Goal: Information Seeking & Learning: Compare options

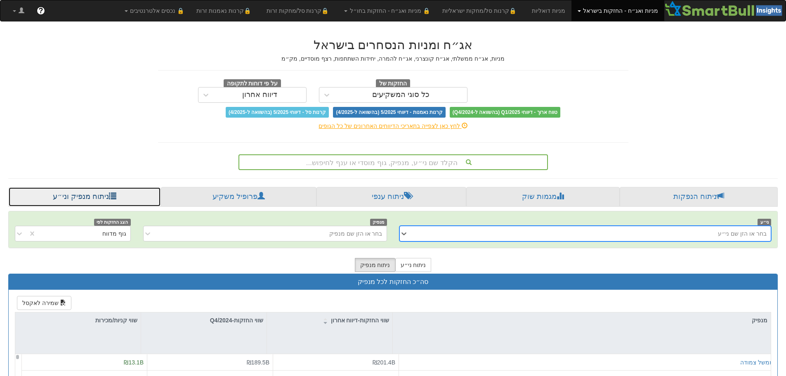
click at [115, 196] on link "ניתוח מנפיק וני״ע" at bounding box center [84, 197] width 153 height 20
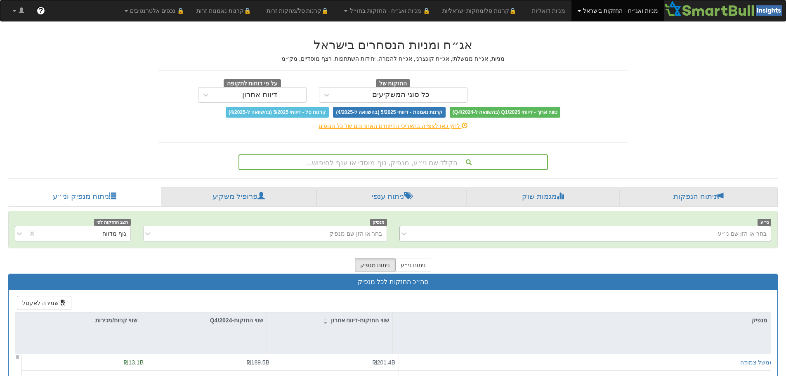
click at [681, 233] on div "בחר או הזן שם ני״ע" at bounding box center [592, 233] width 359 height 13
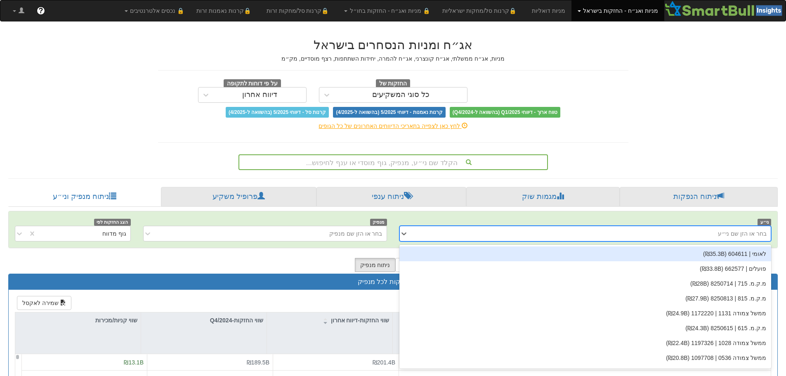
click at [692, 123] on div "אג״ח ומניות הנסחרים בישראל מניות, אג״ח ממשלתי, אג״ח קונצרני, אג״ח להמרה, יחידות…" at bounding box center [393, 302] width 782 height 545
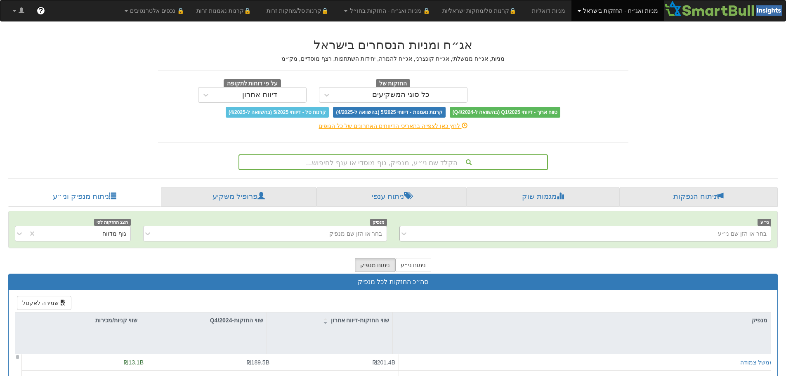
click at [736, 241] on div "בחר או הזן שם ני״ע" at bounding box center [585, 234] width 372 height 16
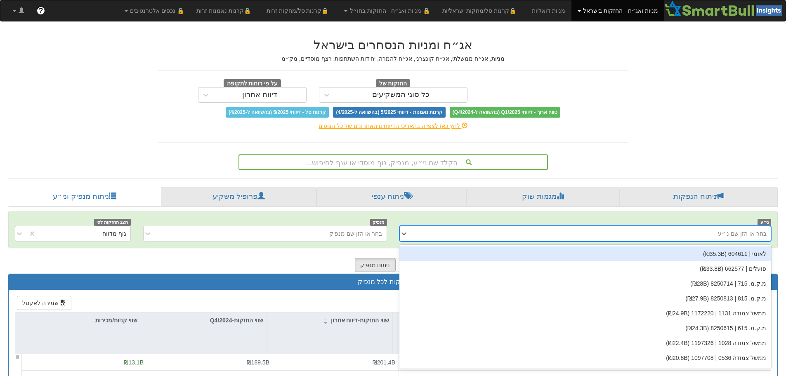
click at [736, 236] on div "בחר או הזן שם ני״ע" at bounding box center [742, 233] width 49 height 8
type input "אנלייט"
click at [734, 255] on div "אנלייט אנרגיה | 720011 (₪4B)" at bounding box center [585, 253] width 372 height 15
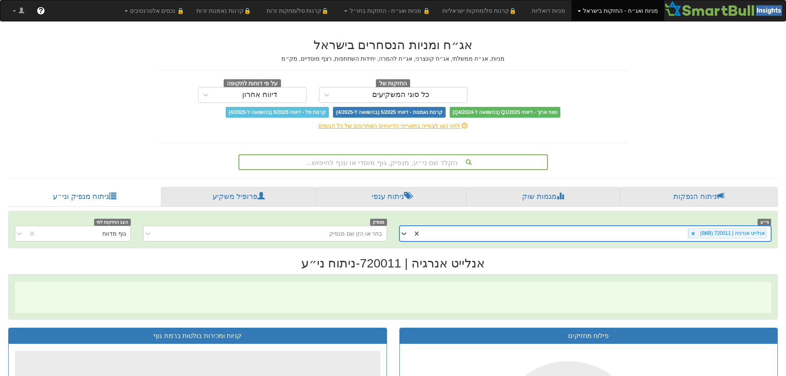
scroll to position [0, 1504]
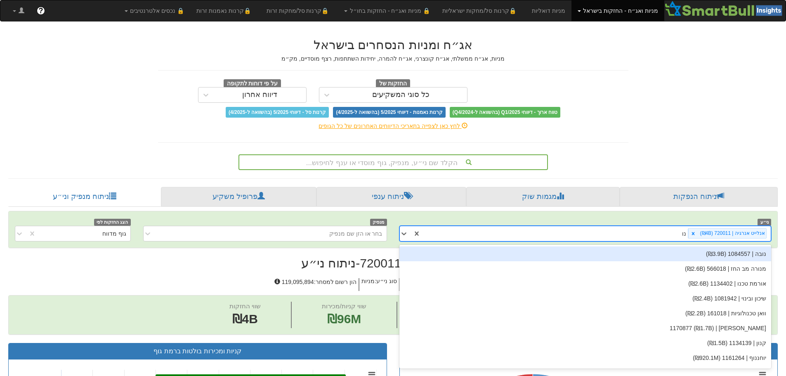
type input "נופ"
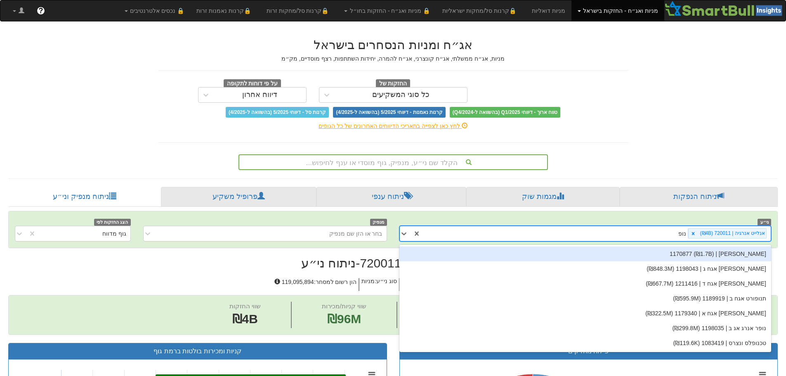
click at [734, 255] on div "[PERSON_NAME] | 1170877 (₪1.7B)" at bounding box center [585, 253] width 372 height 15
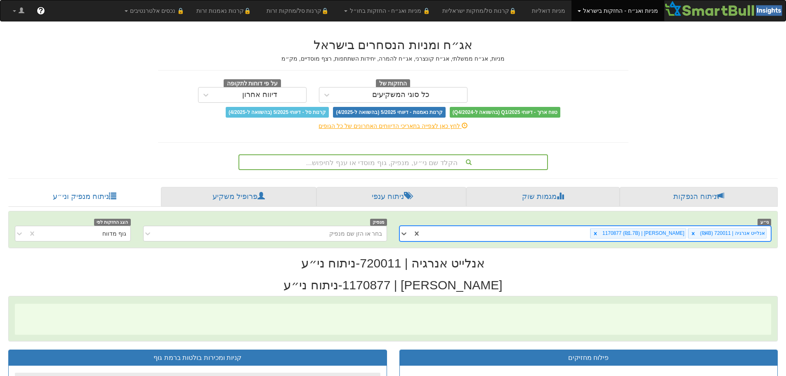
scroll to position [0, 1504]
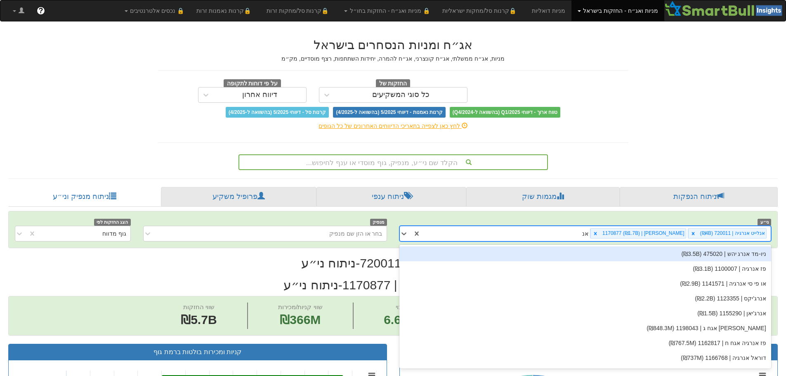
type input "אנר"
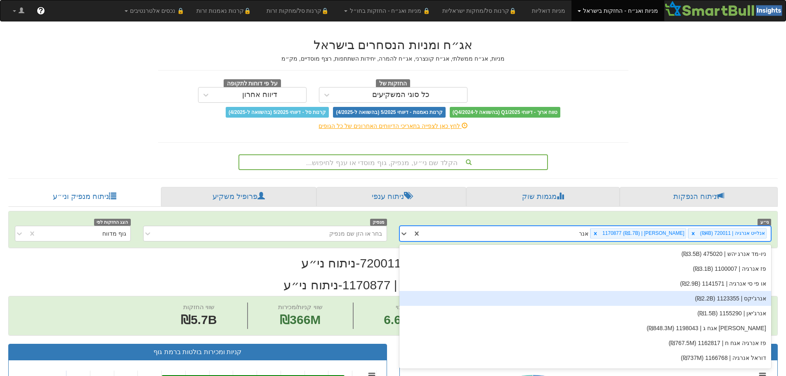
click at [738, 293] on div "אנרג'יקס | 1123355 (₪2.2B)" at bounding box center [585, 298] width 372 height 15
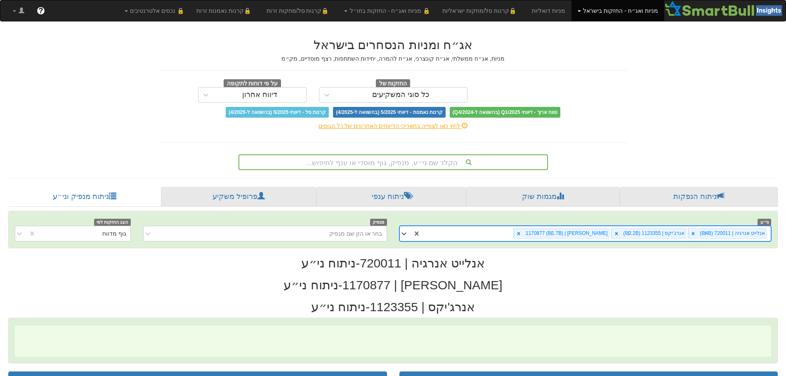
scroll to position [0, 1504]
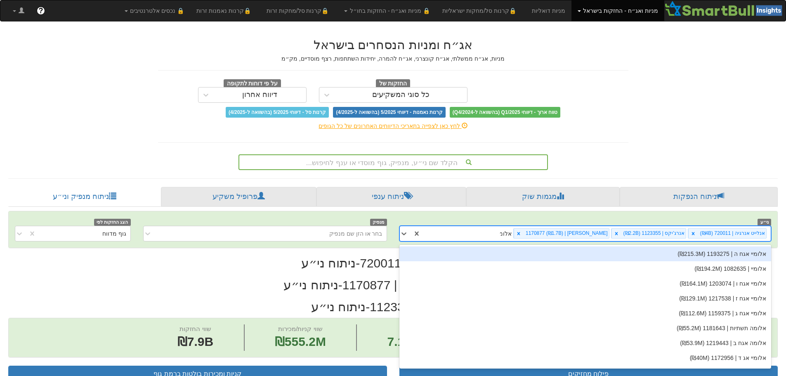
type input "אלומי"
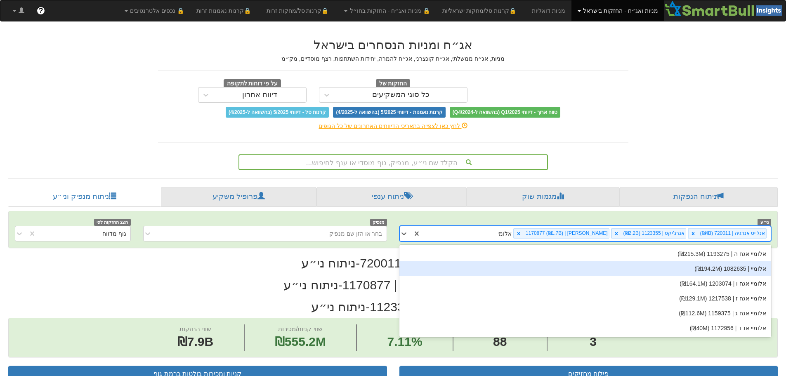
click at [733, 267] on div "אלומיי | 1082635 (₪194.2M)" at bounding box center [585, 268] width 372 height 15
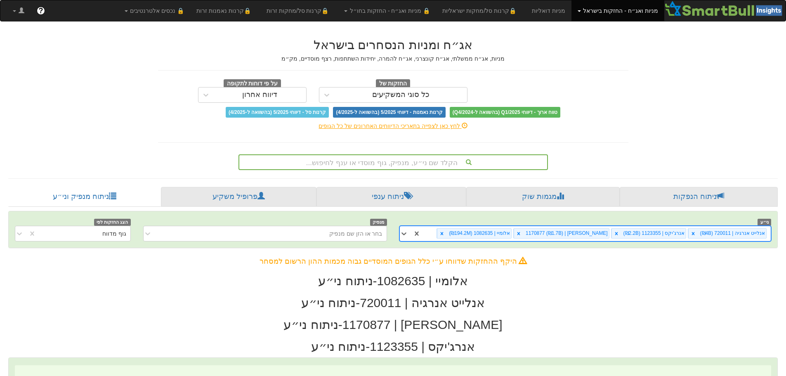
scroll to position [0, 1504]
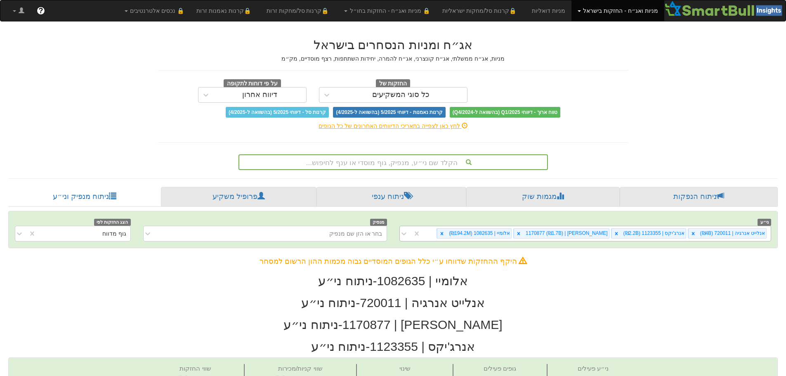
click at [457, 235] on div "אנלייט אנרגיה | 720011 (₪4B) אנרג'יקס | 1123355 (₪2.2B) נופר אנרג'י | 1170877 (…" at bounding box center [596, 234] width 350 height 14
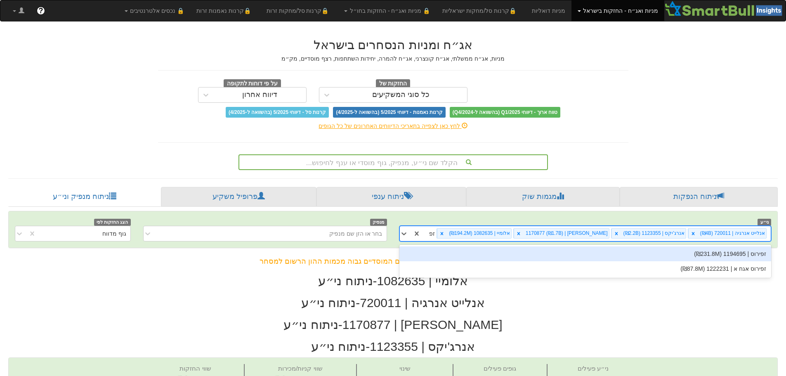
type input "זפי"
click at [722, 253] on div "זפירוס | 1194695 (₪231.8M)" at bounding box center [585, 253] width 372 height 15
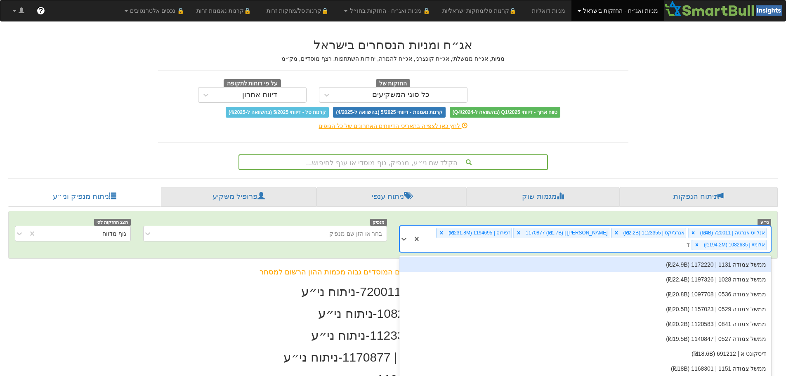
scroll to position [7, 0]
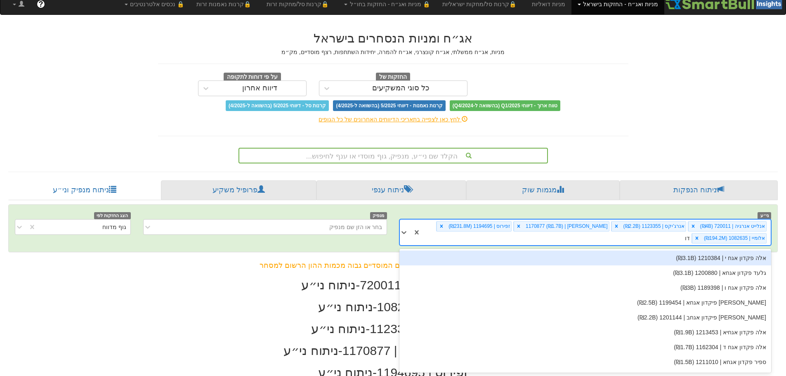
type input "דורא"
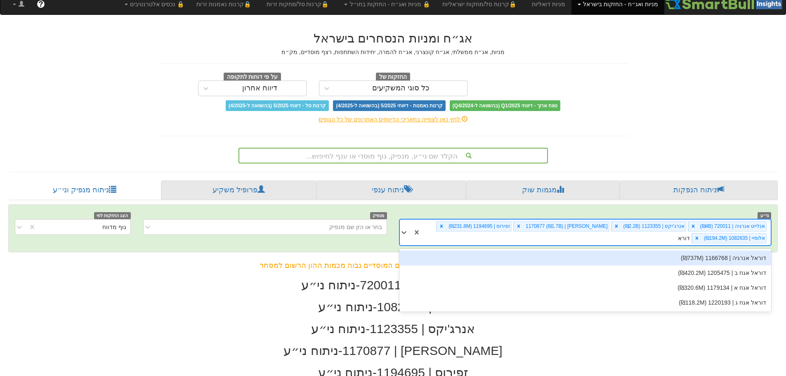
click at [737, 262] on div "דוראל אנרגיה | 1166768 (₪737M)" at bounding box center [585, 257] width 372 height 15
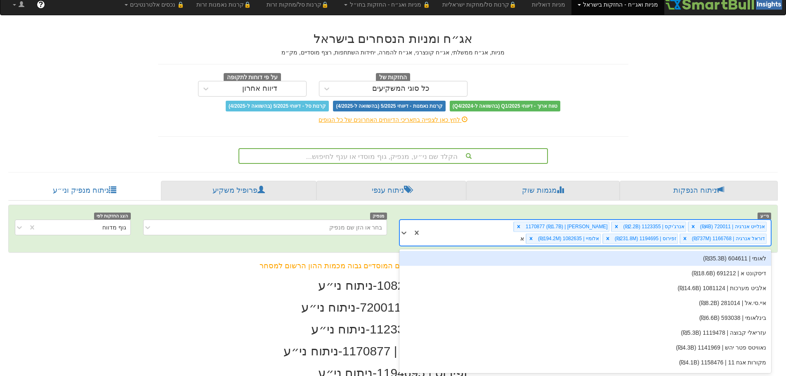
scroll to position [7, 0]
type input "אקו"
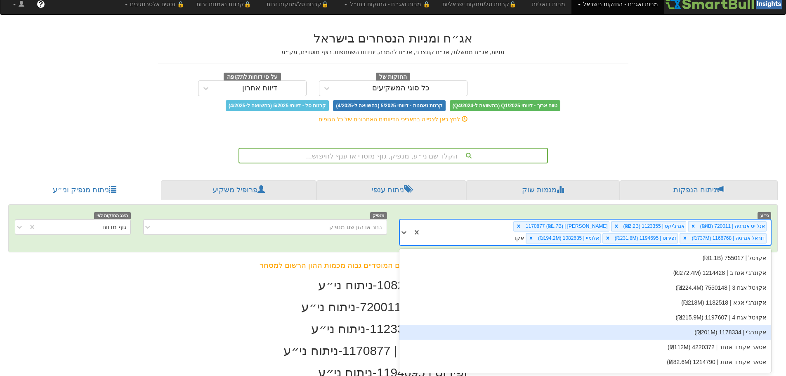
click at [749, 329] on div "אקונרג'י | 1178334 (₪201M)" at bounding box center [585, 332] width 372 height 15
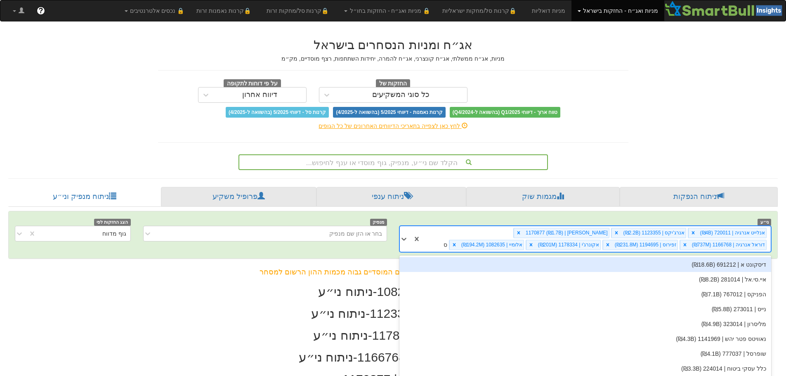
scroll to position [7, 0]
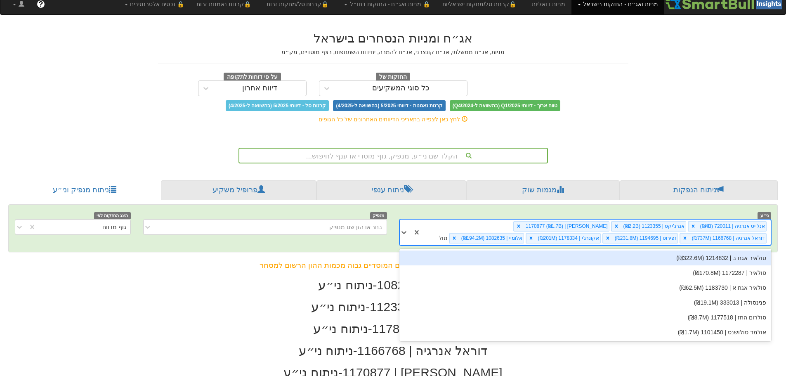
type input "סולא"
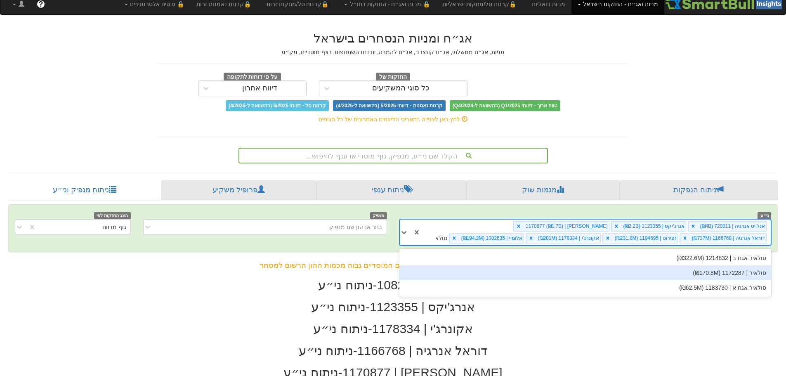
click at [743, 276] on div "סולאיר | 1172287 (₪170.8M)" at bounding box center [585, 272] width 372 height 15
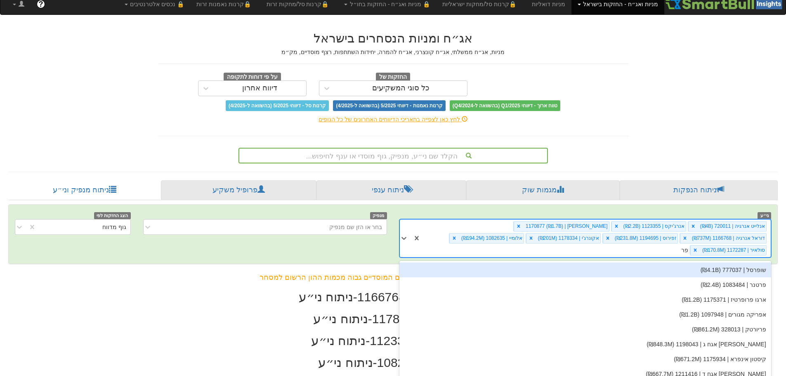
scroll to position [0, 309]
type input "פריי"
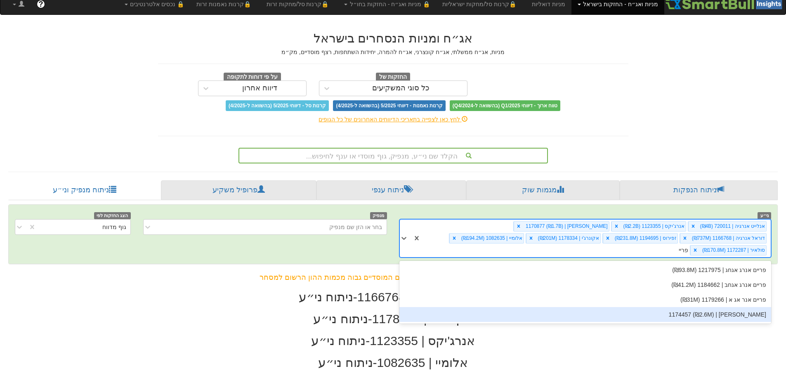
click at [754, 307] on div "[PERSON_NAME] | 1174457 (₪2.6M)" at bounding box center [585, 314] width 372 height 15
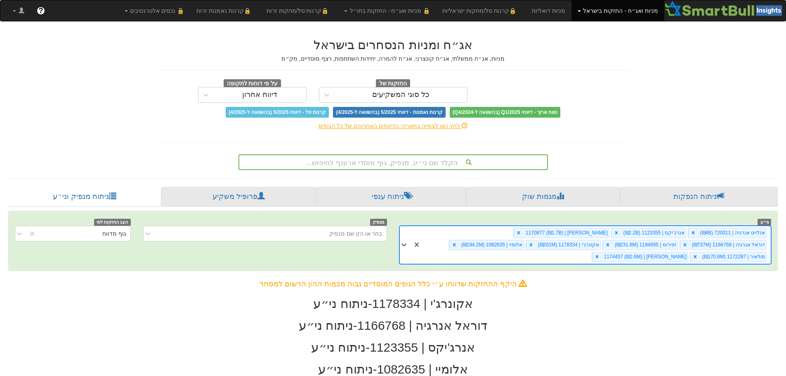
scroll to position [0, 408]
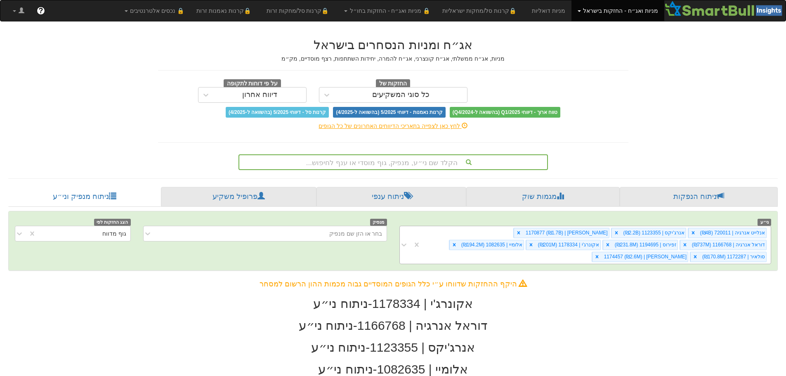
click at [651, 255] on div "אנלייט אנרגיה | 720011 (₪4B) אנרג'יקס | 1123355 (₪2.2B) נופר אנרג'י | 1170877 (…" at bounding box center [596, 245] width 350 height 38
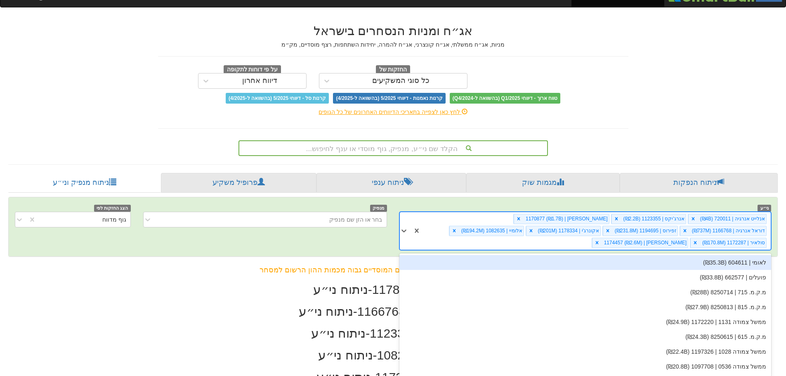
scroll to position [19, 0]
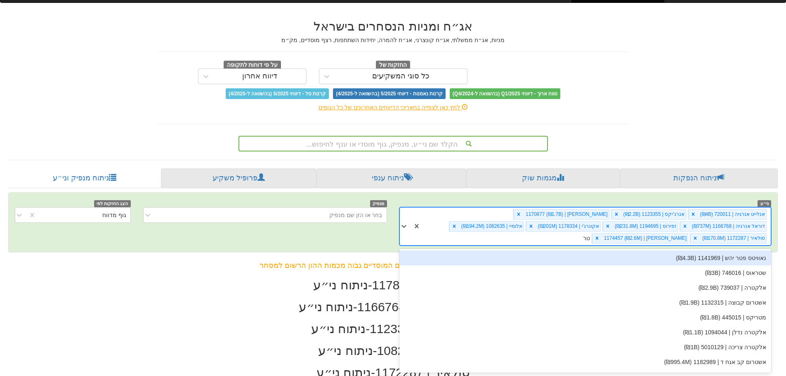
type input "טרא"
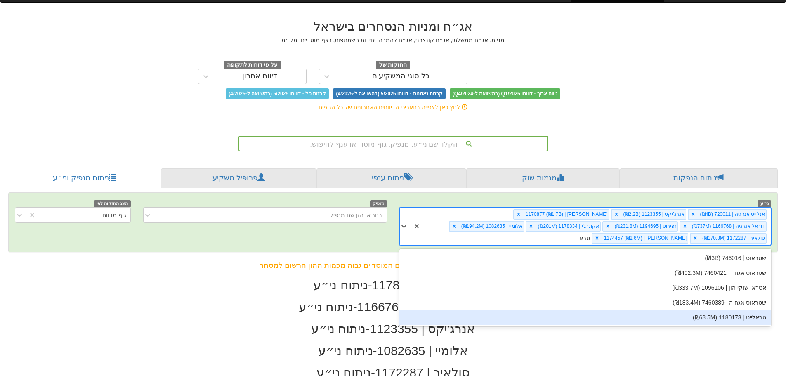
click at [706, 314] on div "טראלייט | 1180173 (₪68.5M)" at bounding box center [585, 317] width 372 height 15
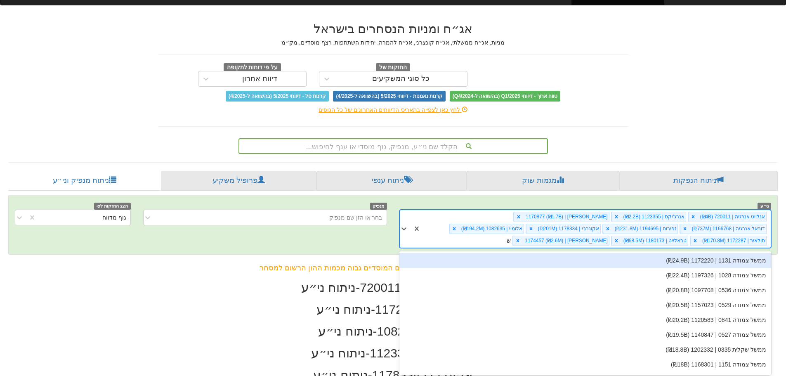
scroll to position [19, 0]
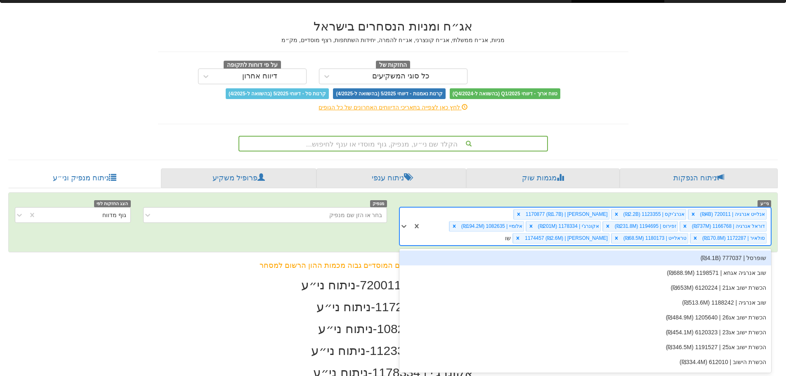
type input "שוב"
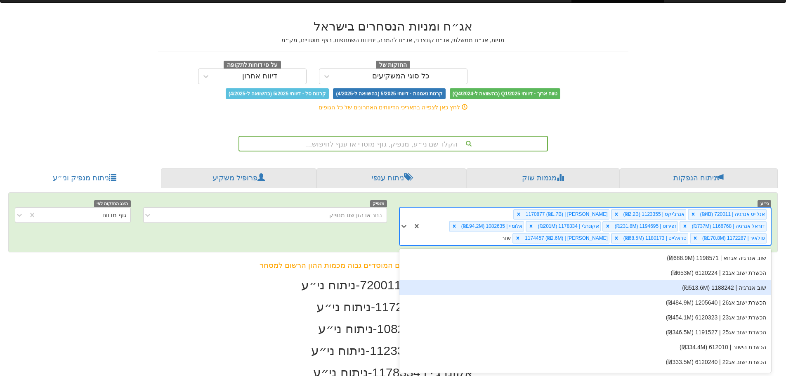
click at [707, 289] on div "שוב אנרגיה | 1188242 (₪513.6M)" at bounding box center [585, 287] width 372 height 15
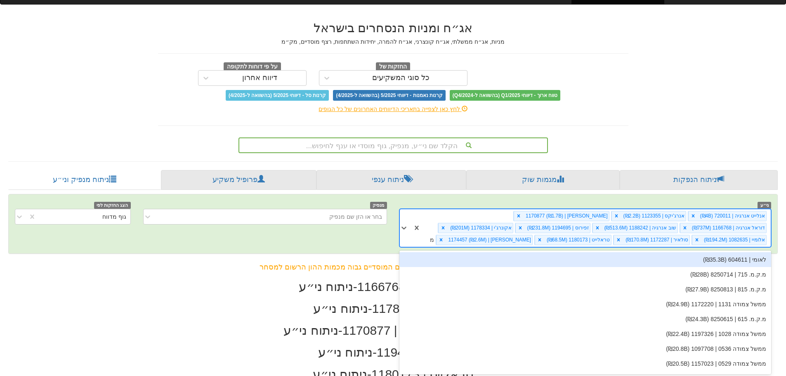
scroll to position [19, 0]
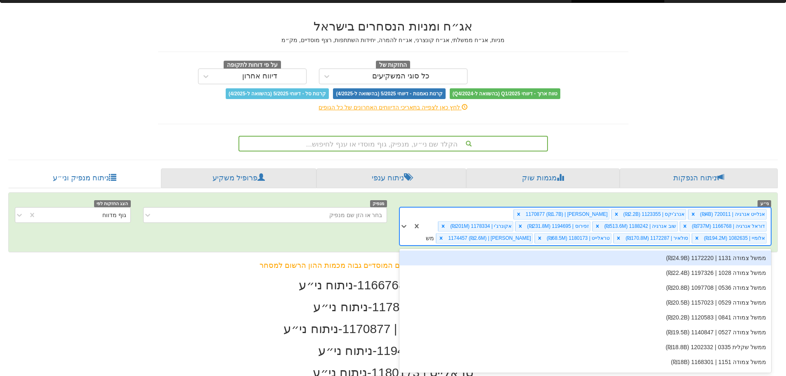
type input "משק"
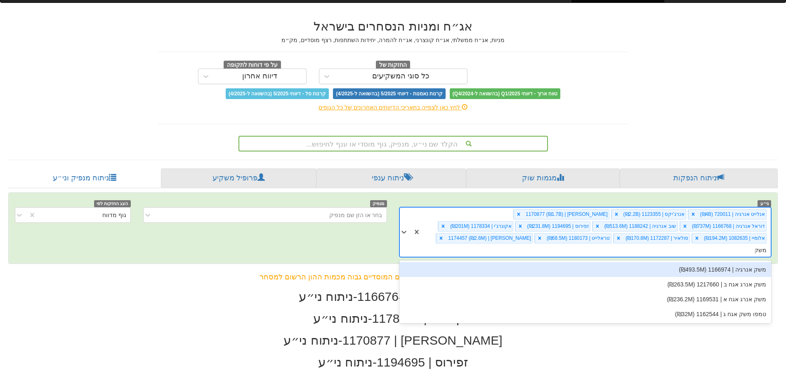
click at [710, 262] on div "משק אנרגיה | 1166974 (₪493.5M)" at bounding box center [585, 269] width 372 height 15
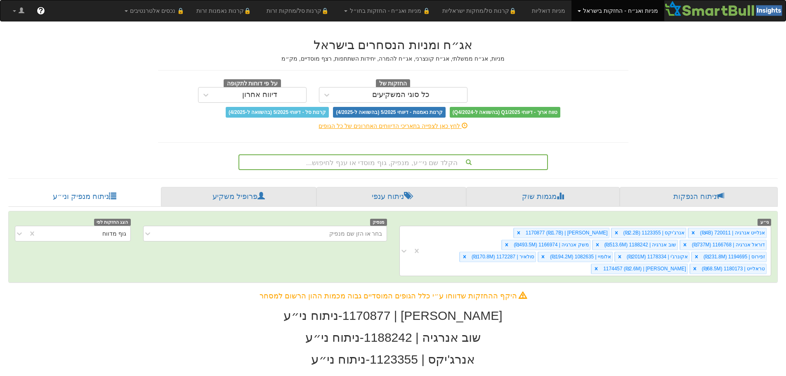
scroll to position [0, 705]
click at [453, 259] on div "אנלייט אנרגיה | 720011 (₪4B) אנרג'יקס | 1123355 (₪2.2B) נופר אנרג'י | 1170877 (…" at bounding box center [596, 251] width 350 height 50
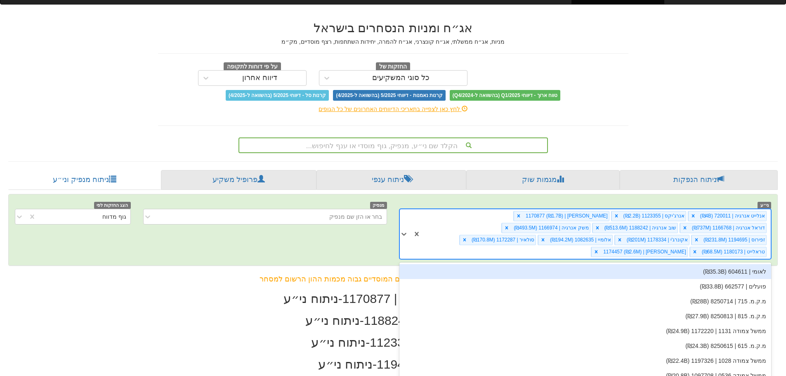
scroll to position [19, 0]
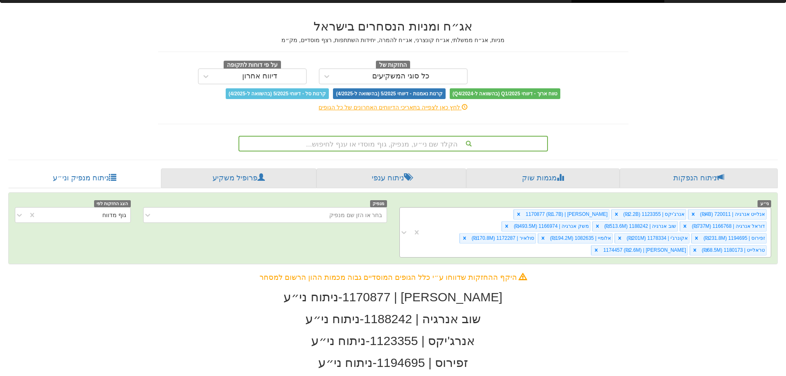
click at [453, 239] on div "אנלייט אנרגיה | 720011 (₪4B) אנרג'יקס | 1123355 (₪2.2B) נופר אנרג'י | 1170877 (…" at bounding box center [596, 233] width 350 height 50
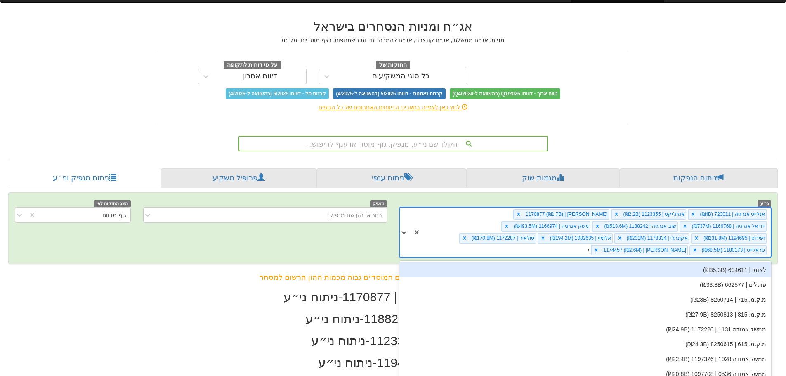
type input "או"
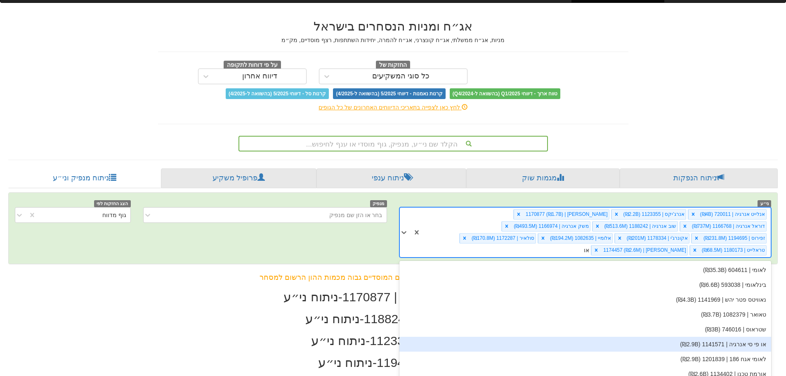
click at [541, 337] on div "או פי סי אנרגיה | 1141571 (₪2.9B)" at bounding box center [585, 344] width 372 height 15
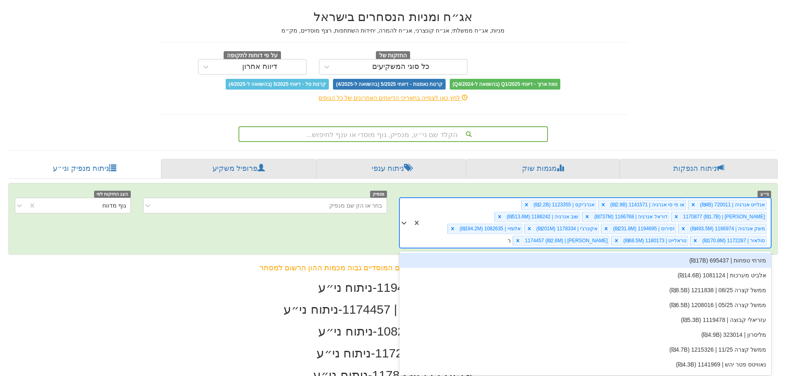
scroll to position [31, 0]
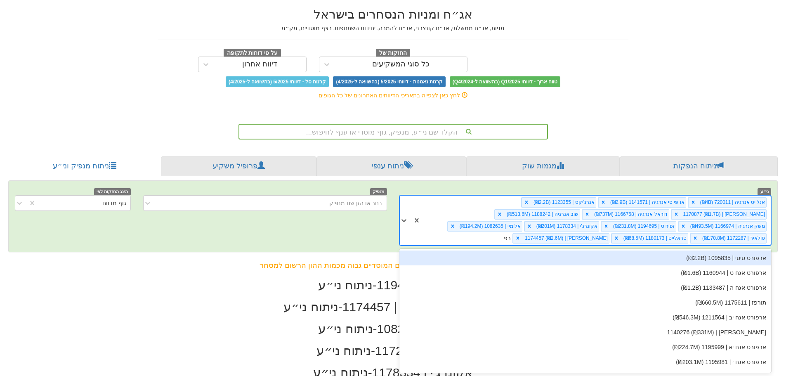
type input "רפק"
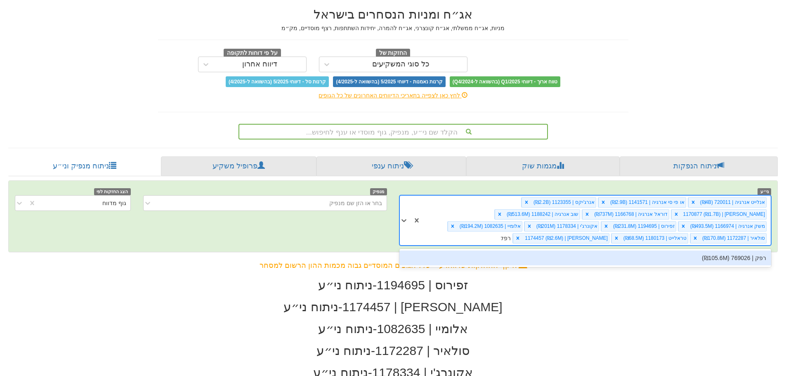
click at [733, 260] on div "רפק | 769026 (₪105.6M)" at bounding box center [585, 257] width 372 height 15
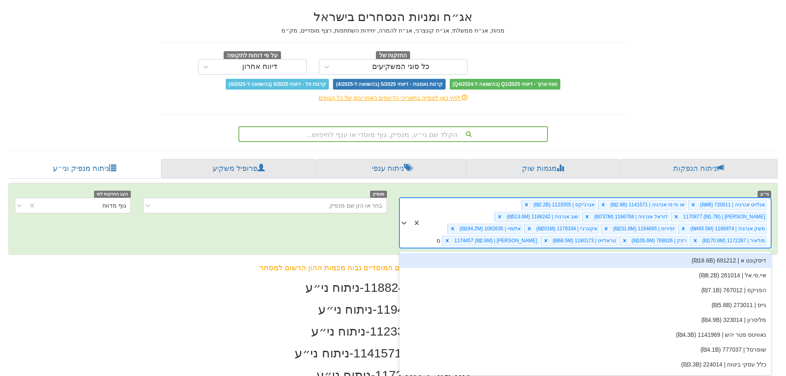
scroll to position [31, 0]
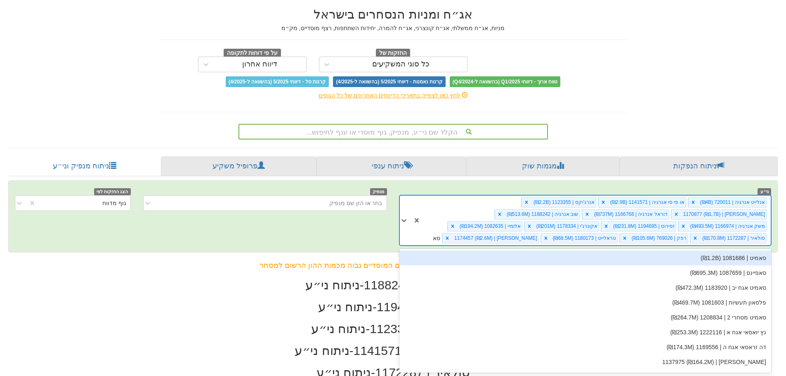
type input "סאנ"
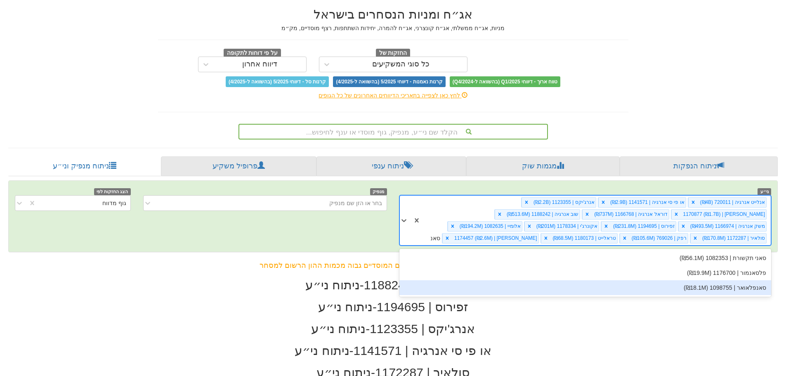
click at [745, 290] on div "סאנפלאואר | 1098755 (₪18.1M)" at bounding box center [585, 287] width 372 height 15
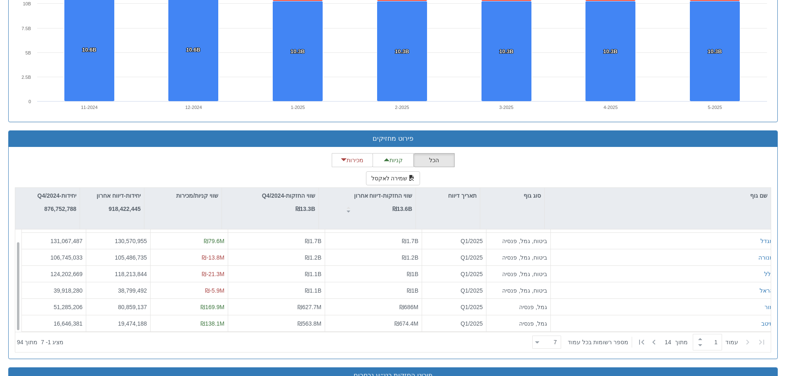
scroll to position [1155, 0]
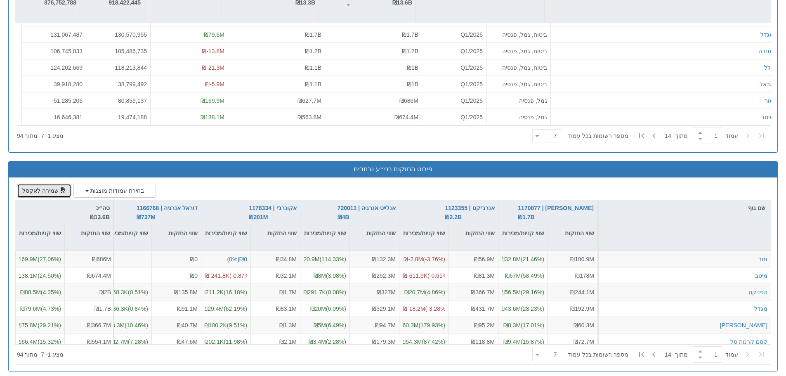
click at [46, 184] on button "שמירה לאקסל" at bounding box center [44, 191] width 54 height 14
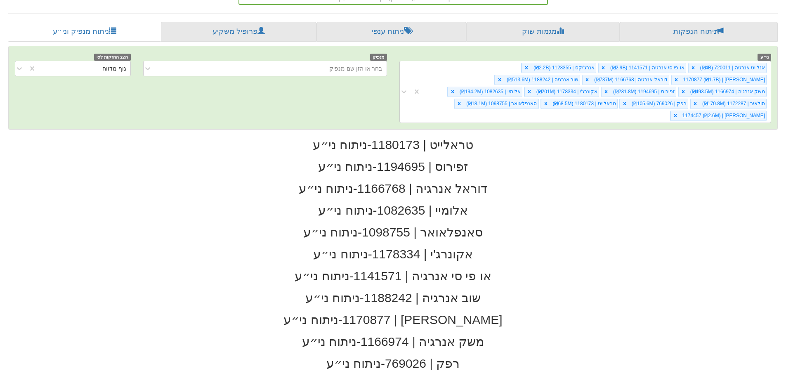
scroll to position [0, 0]
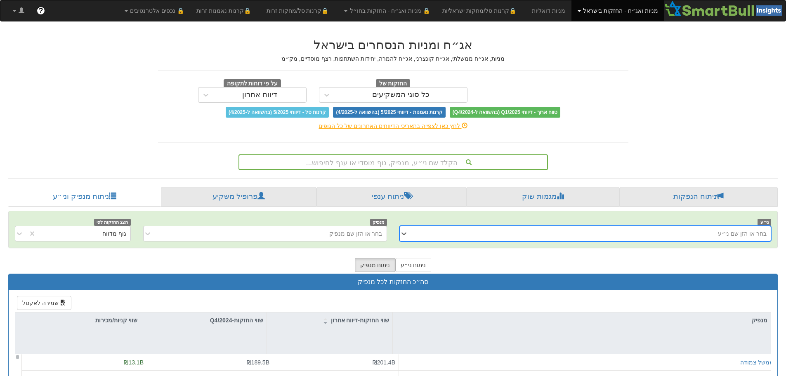
click at [462, 232] on div "בחר או הזן שם ני״ע" at bounding box center [592, 233] width 359 height 13
click at [690, 234] on div "בחר או הזן שם ני״ע" at bounding box center [592, 233] width 359 height 13
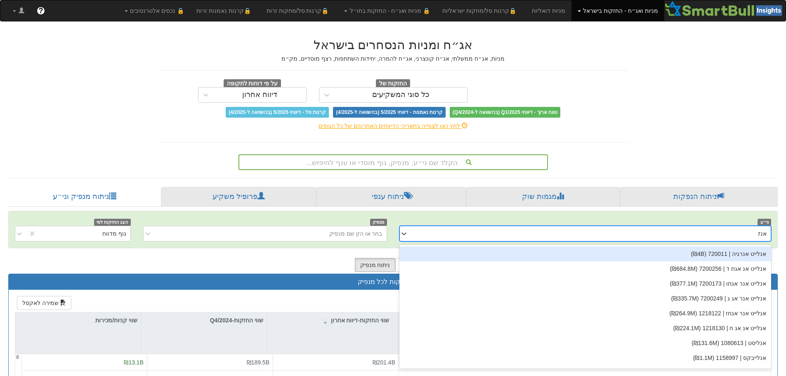
type input "אנליי"
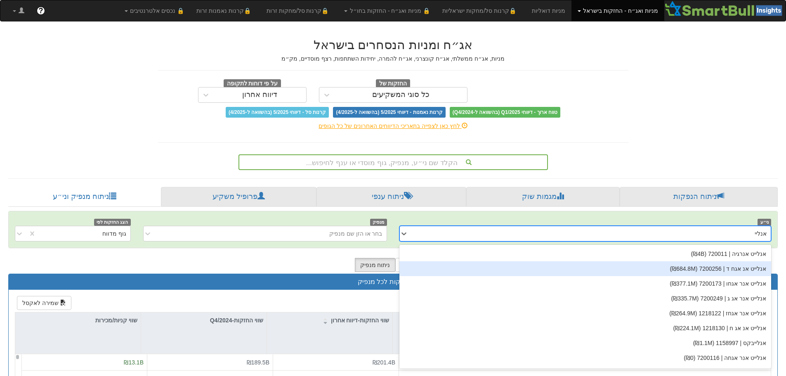
click at [697, 267] on div "אנלייט אנ אגח ד | 7200256 (₪684.8M)" at bounding box center [585, 268] width 372 height 15
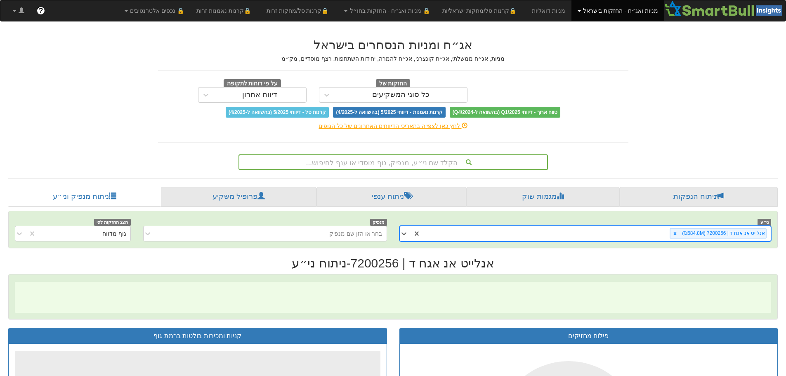
scroll to position [0, 1504]
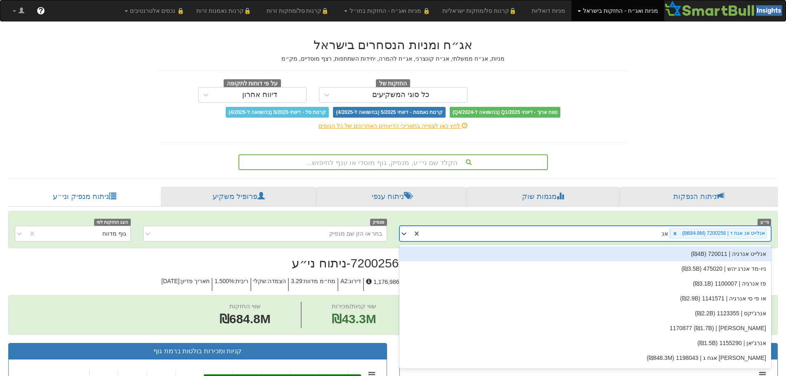
type input "אנל"
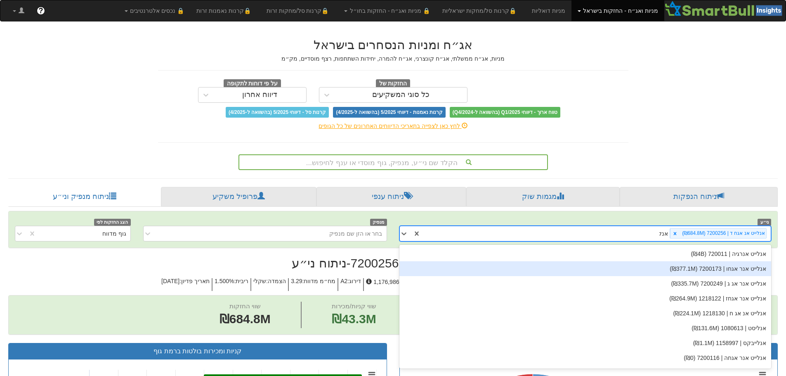
click at [713, 269] on div "אנלייט אנר אגחו | 7200173 (₪377.1M)" at bounding box center [585, 268] width 372 height 15
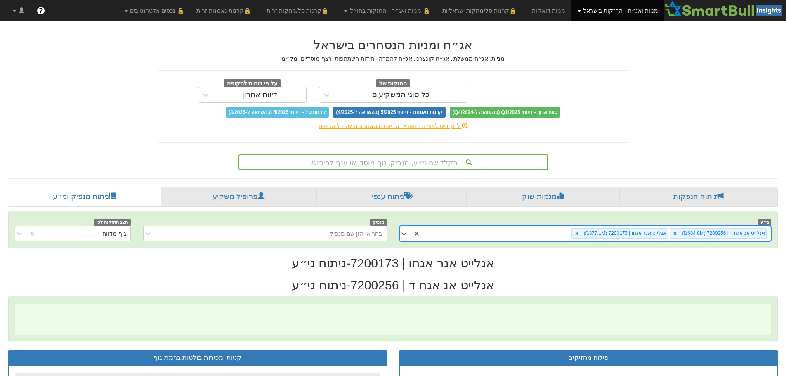
scroll to position [0, 1504]
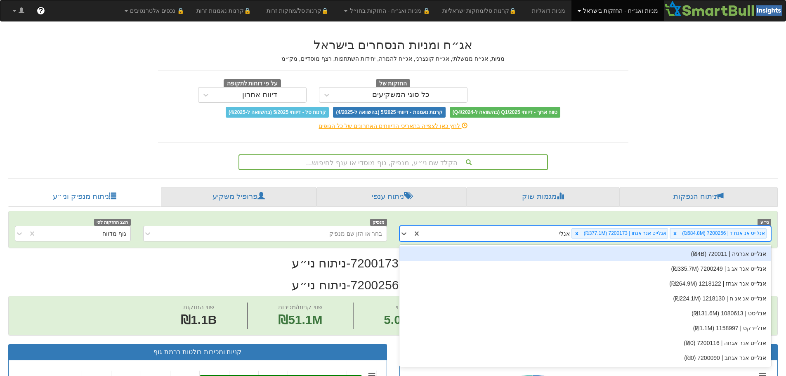
type input "אנליי"
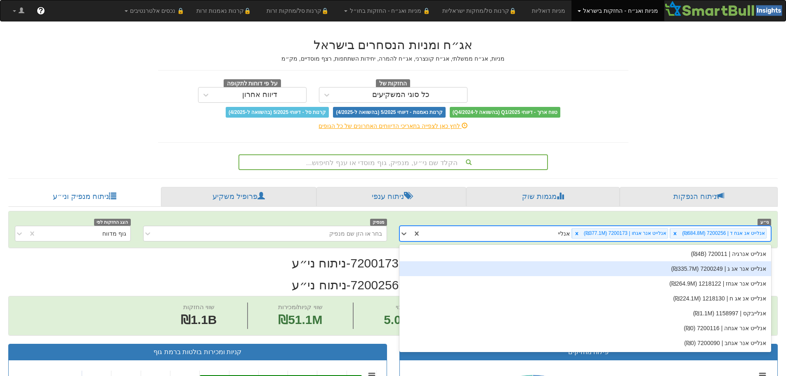
click at [731, 272] on div "אנלייט אנר אג ג | 7200249 (₪335.7M)" at bounding box center [585, 268] width 372 height 15
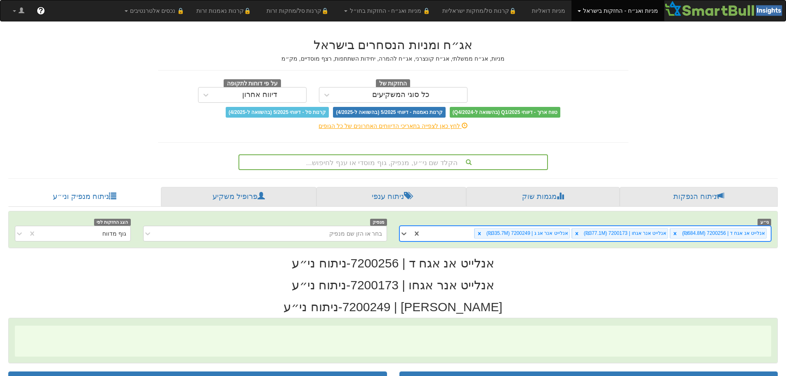
scroll to position [0, 1504]
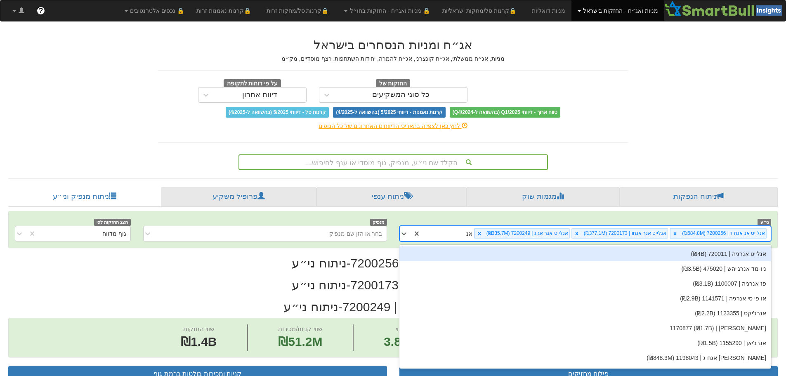
type input "אנל"
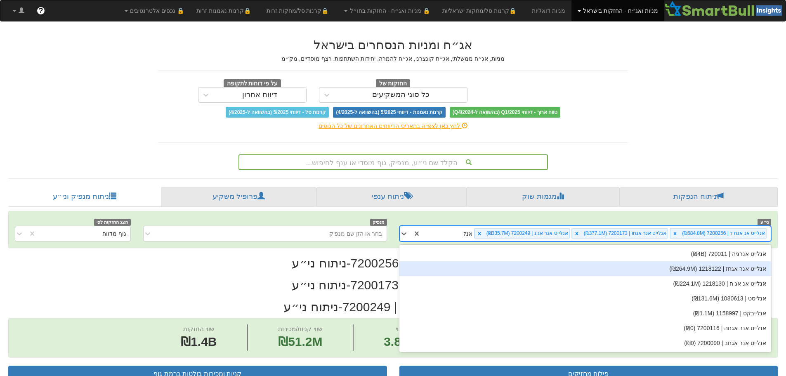
click at [725, 269] on div "אנלייט אנר אגחז | 1218122 (₪264.9M)" at bounding box center [585, 268] width 372 height 15
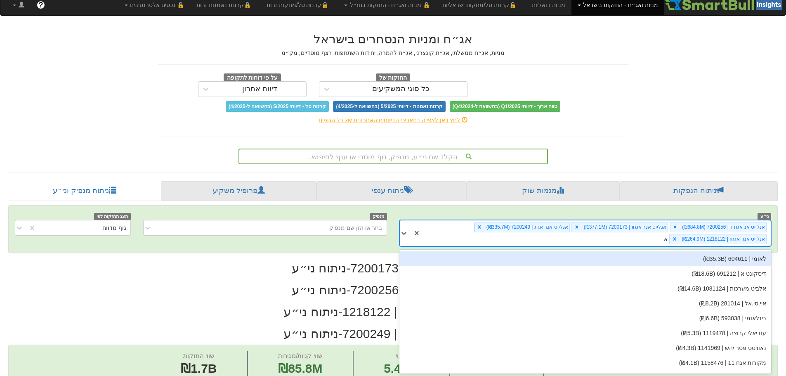
scroll to position [7, 0]
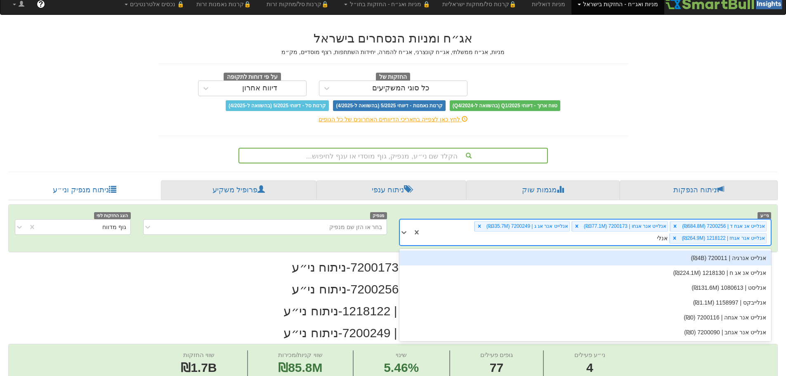
type input "אנליי"
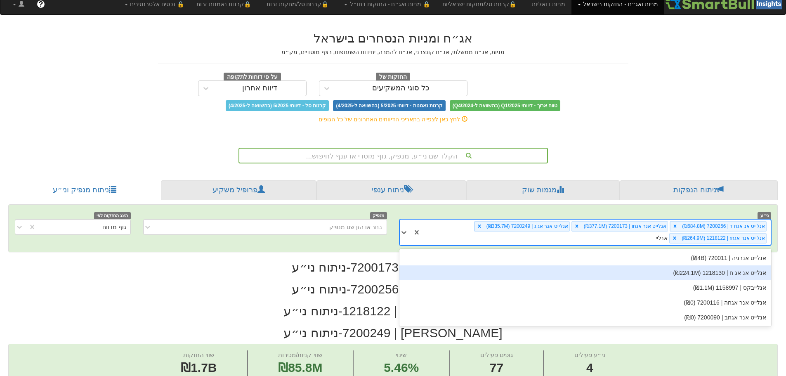
click at [716, 274] on div "אנלייט אנ אג ח | 1218130 (₪224.1M)" at bounding box center [585, 272] width 372 height 15
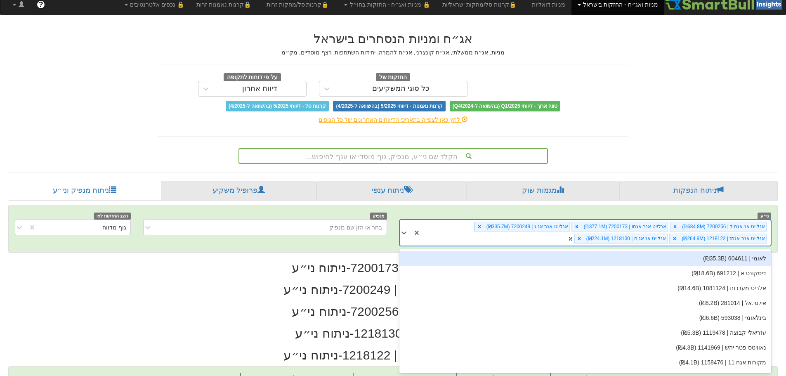
scroll to position [7, 0]
type input "אנל"
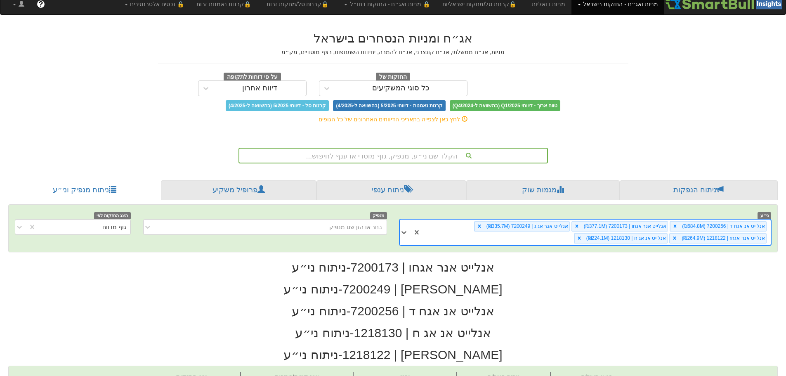
drag, startPoint x: 569, startPoint y: 237, endPoint x: 577, endPoint y: 239, distance: 8.1
click at [577, 239] on div "אנלייט אנ אגח ד | 7200256 (₪684.8M) אנלייט אנר אגחו | 7200173 (₪377.1M) אנלייט …" at bounding box center [596, 233] width 350 height 26
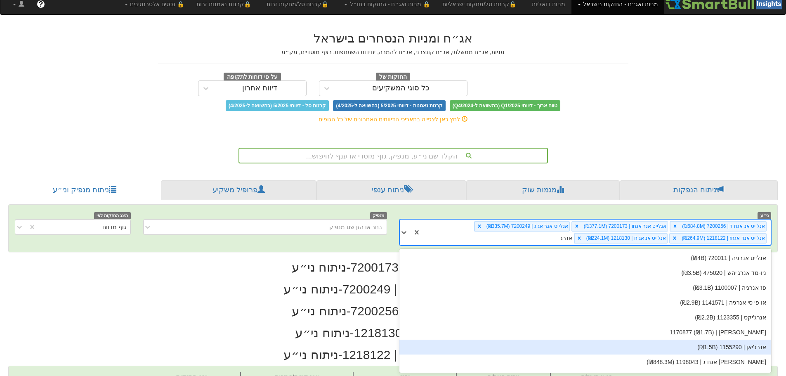
type input "אנרג'"
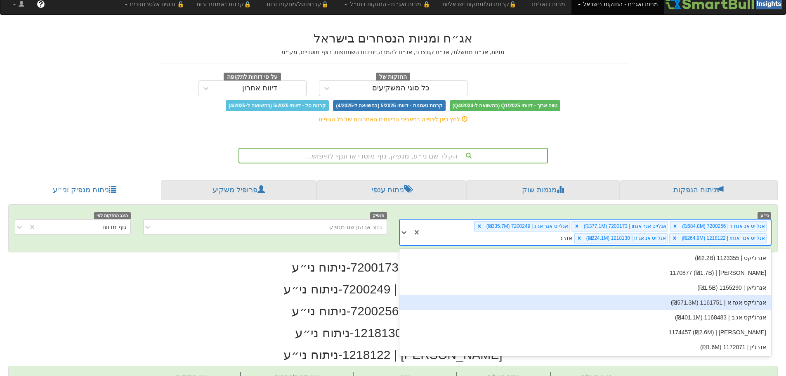
click at [692, 300] on div "אנרג'יקס אגח א | 1161751 (₪571.3M)" at bounding box center [585, 302] width 372 height 15
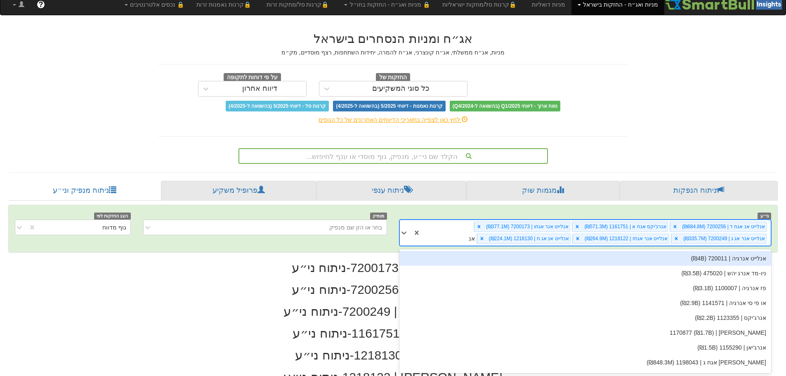
scroll to position [7, 0]
type input "אנרג'"
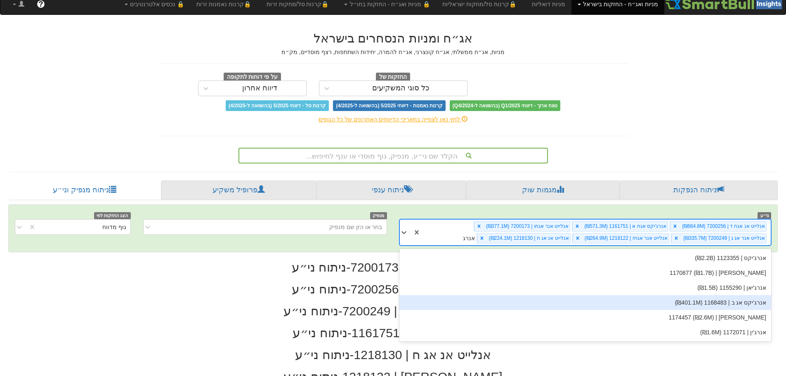
click at [751, 304] on div "אנרג'יקס אג ב | 1168483 (₪401.1M)" at bounding box center [585, 302] width 372 height 15
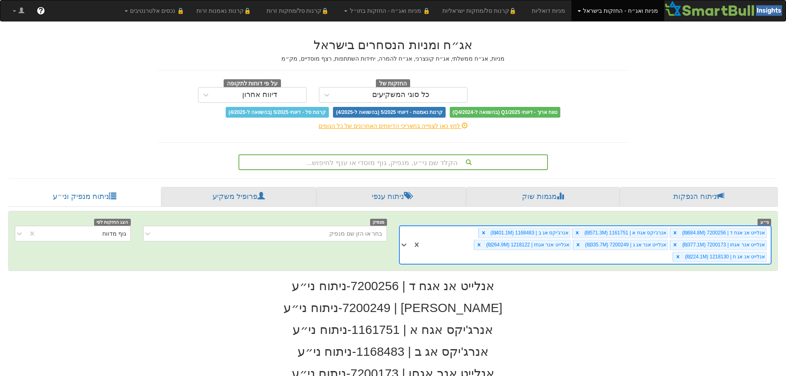
scroll to position [0, 210]
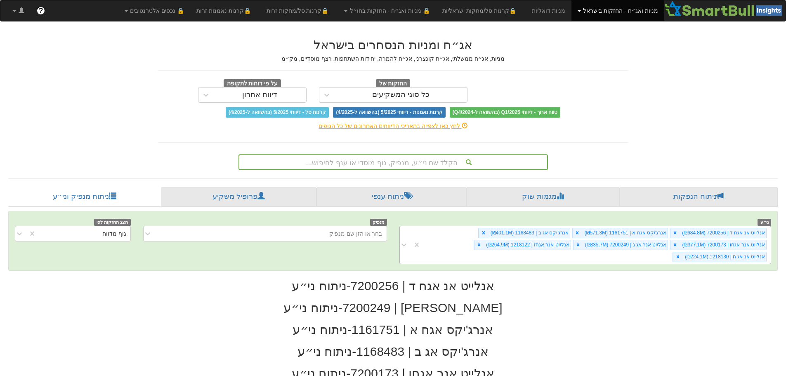
click at [544, 257] on div "אנלייט אנ אגח ד | 7200256 (₪684.8M) אנרג'יקס אגח א | 1161751 (₪571.3M) אנרג'יקס…" at bounding box center [596, 245] width 350 height 38
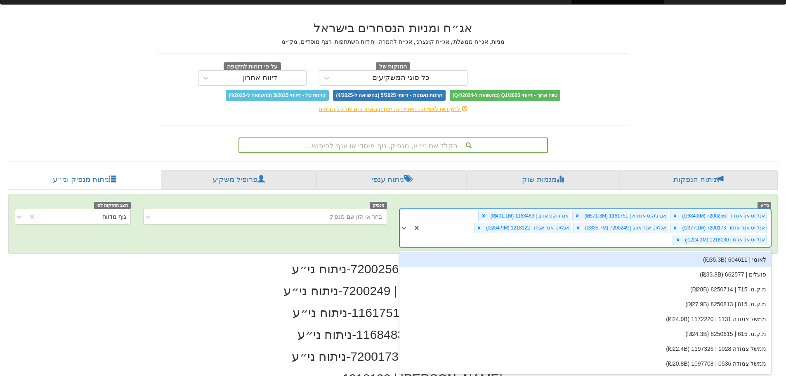
scroll to position [19, 0]
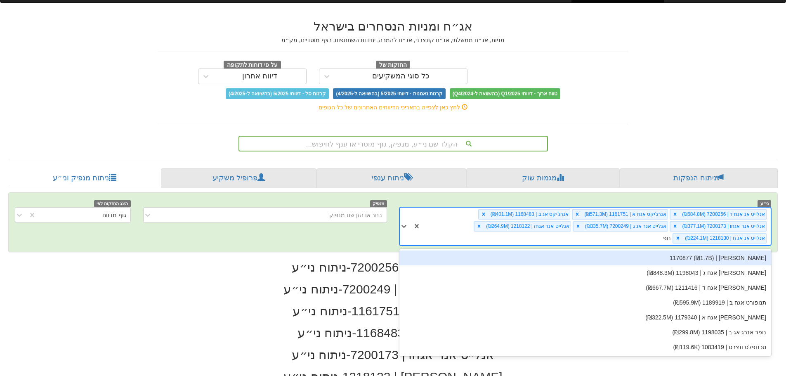
type input "נופר"
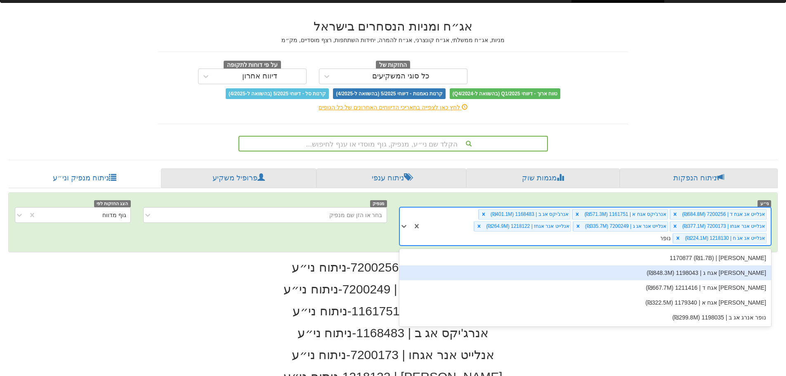
click at [684, 269] on div "[PERSON_NAME] אגח ג | 1198043 (₪848.3M)" at bounding box center [585, 272] width 372 height 15
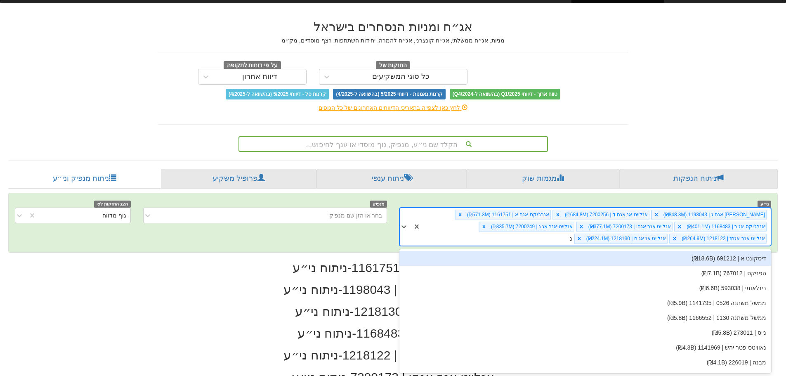
scroll to position [0, 309]
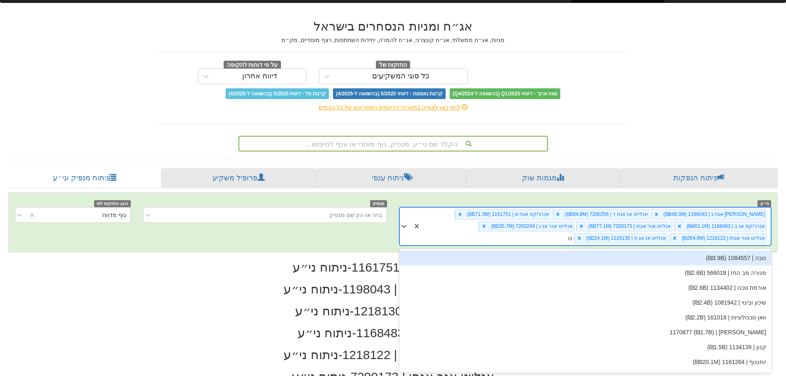
type input "נופ"
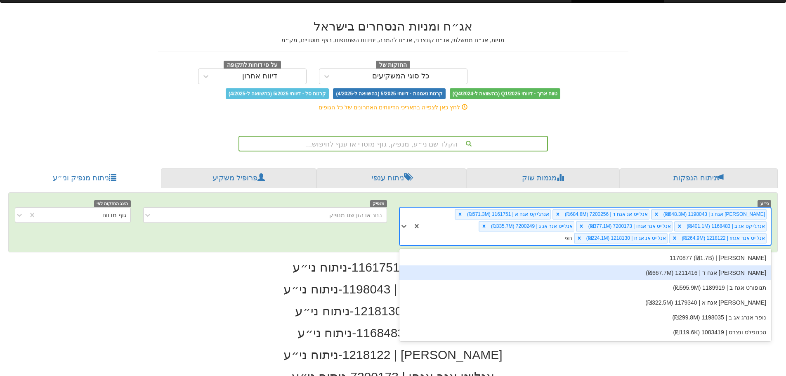
click at [674, 267] on div "[PERSON_NAME] אגח ד | 1211416 (₪667.7M)" at bounding box center [585, 272] width 372 height 15
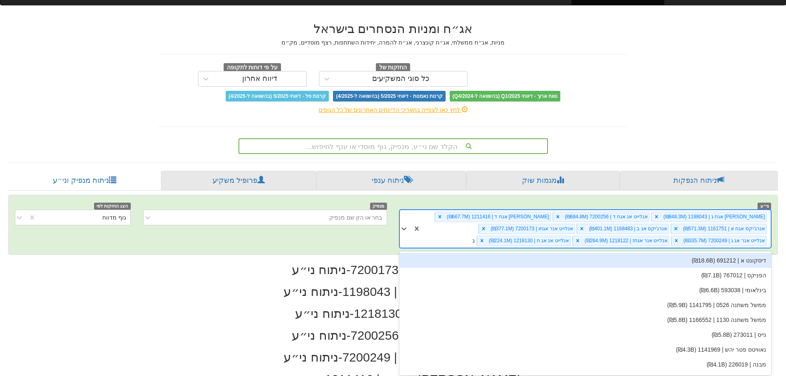
scroll to position [19, 0]
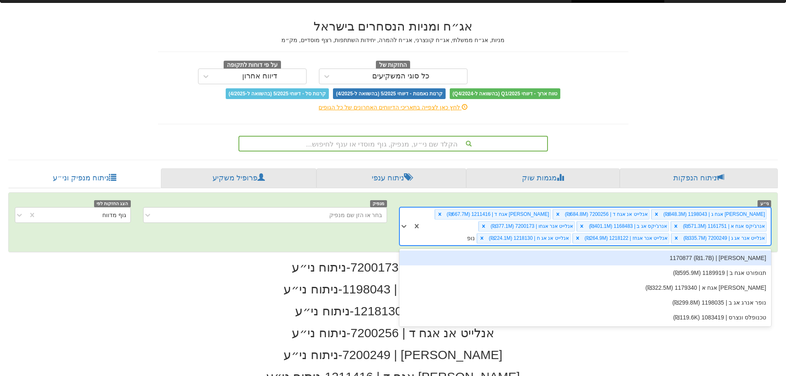
type input "נופר"
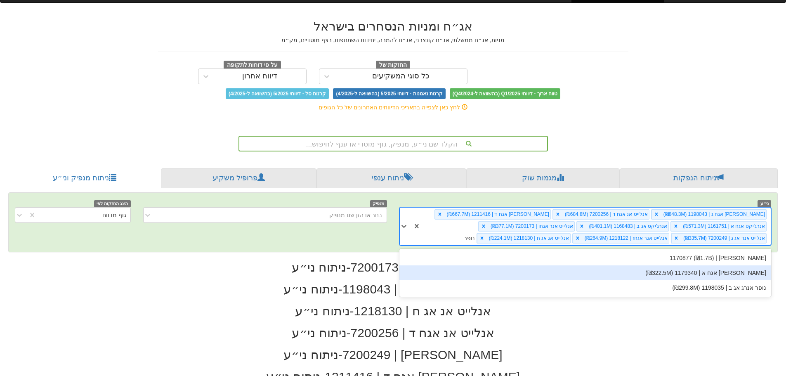
click at [677, 274] on div "[PERSON_NAME] אגח א | 1179340 (₪322.5M)" at bounding box center [585, 272] width 372 height 15
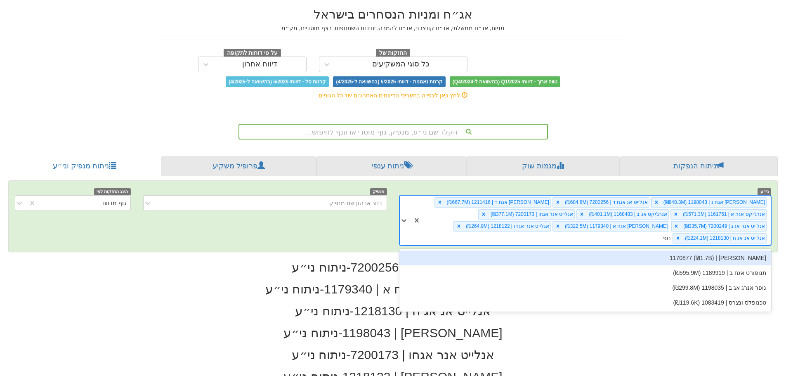
type input "נופר"
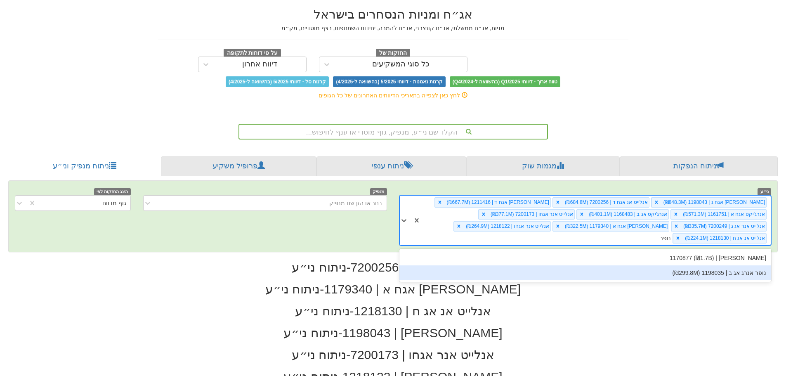
click at [678, 276] on div "נופר אנרג אג ב | 1198035 (₪299.8M)" at bounding box center [585, 272] width 372 height 15
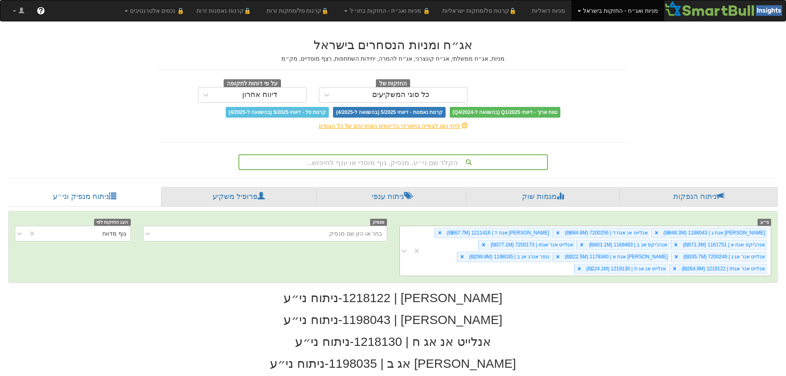
click at [518, 265] on div "נופר אנרג אגח ג | 1198043 (₪848.3M) אנלייט אנ אגח ד | 7200256 (₪684.8M) נופר אנ…" at bounding box center [596, 251] width 350 height 50
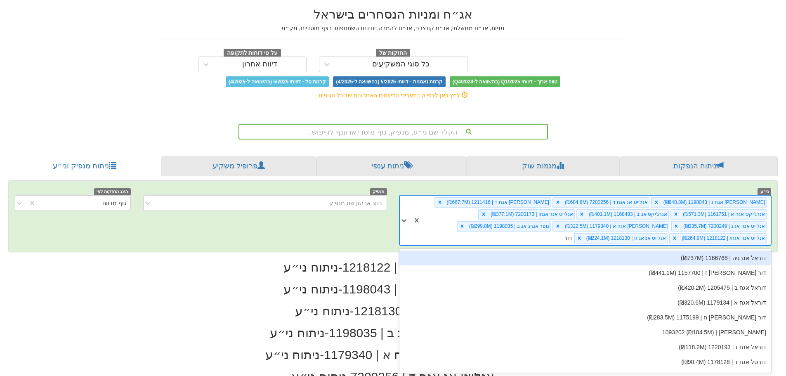
type input "דורא"
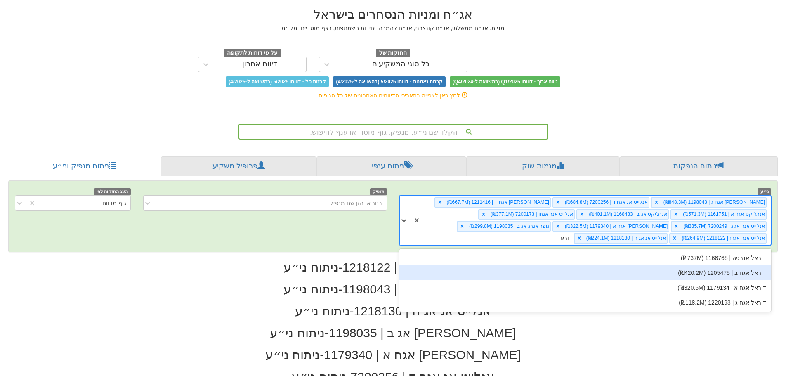
click at [663, 271] on div "דוראל אגח ב | 1205475 (₪420.2M)" at bounding box center [585, 272] width 372 height 15
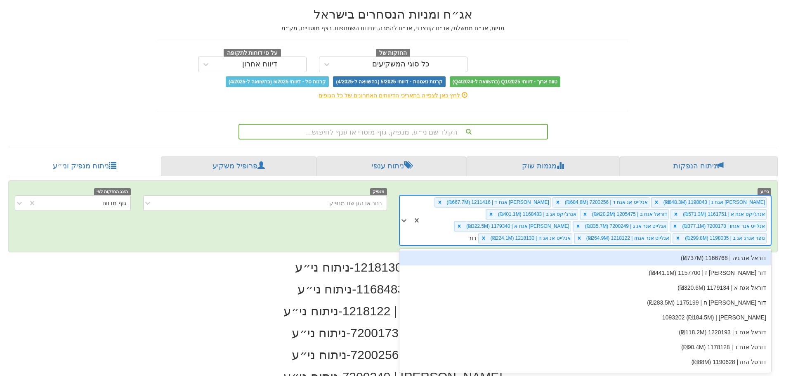
type input "דורא"
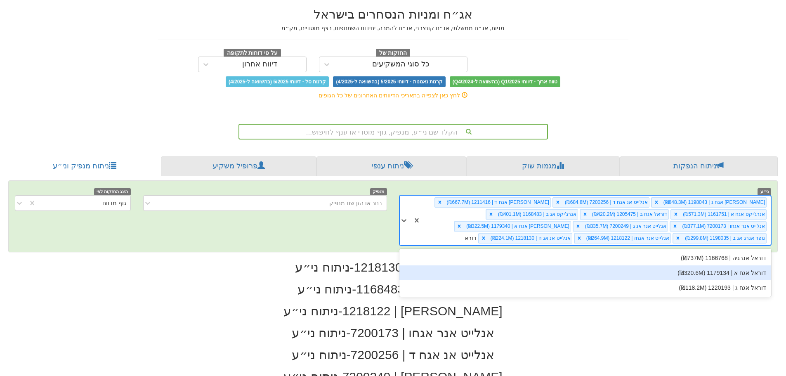
click at [664, 276] on div "דוראל אגח א | 1179134 (₪320.6M)" at bounding box center [585, 272] width 372 height 15
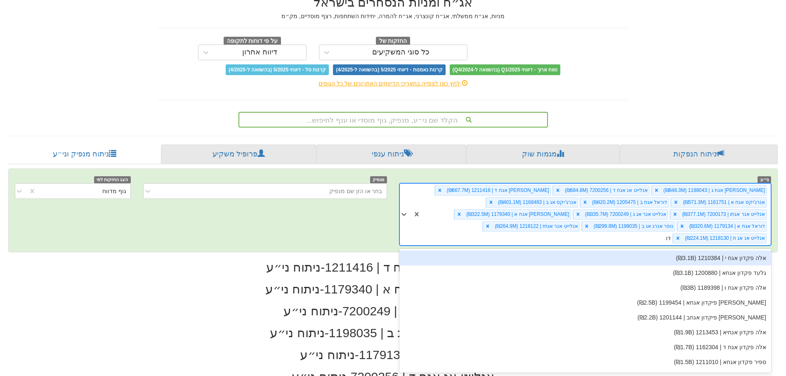
type input "דורא"
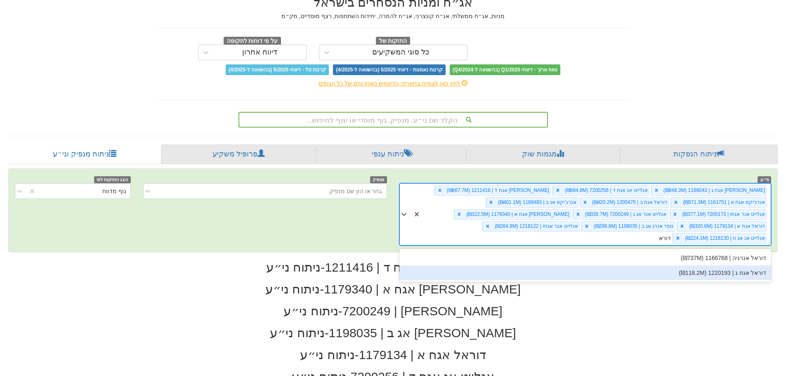
click at [668, 272] on div "דוראל אגח ג | 1220193 (₪118.2M)" at bounding box center [585, 272] width 372 height 15
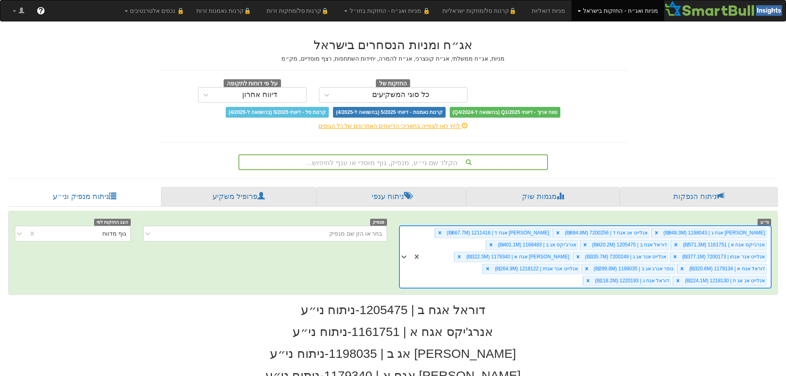
click at [489, 281] on div "option דוראל אגח ג | 1220193 (₪118.2M), selected. 0 results available. Select i…" at bounding box center [585, 257] width 372 height 62
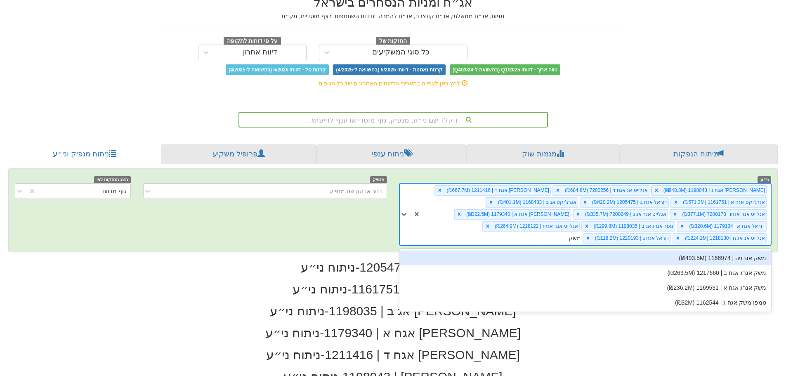
type input "משק א"
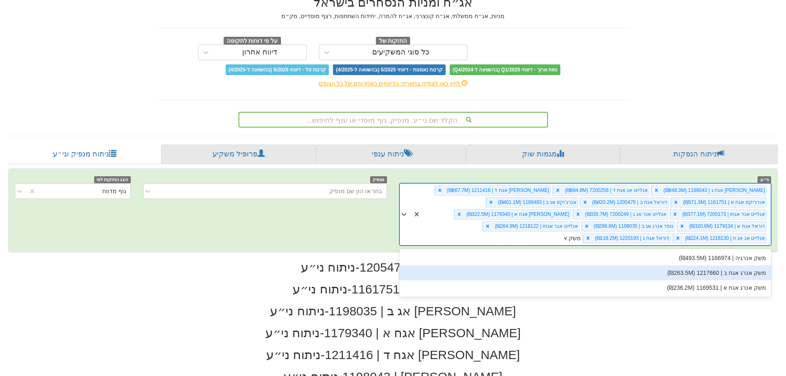
click at [665, 277] on div "משק אנרג אגח ב | 1217660 (₪263.5M)" at bounding box center [585, 272] width 372 height 15
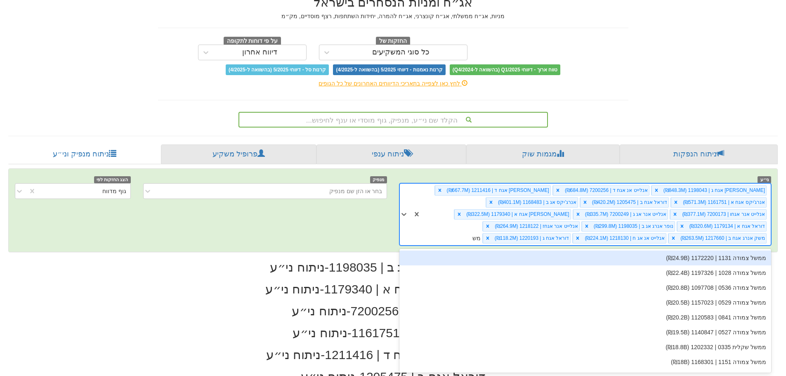
type input "משק"
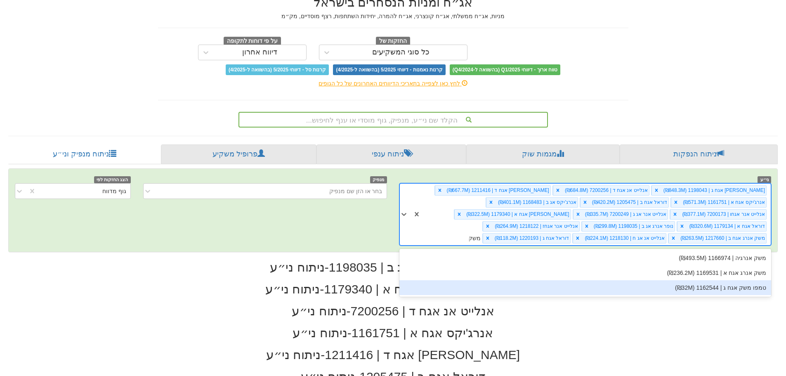
click at [695, 288] on div "טמפו משק אגח ג | 1162544 (₪32M)" at bounding box center [585, 287] width 372 height 15
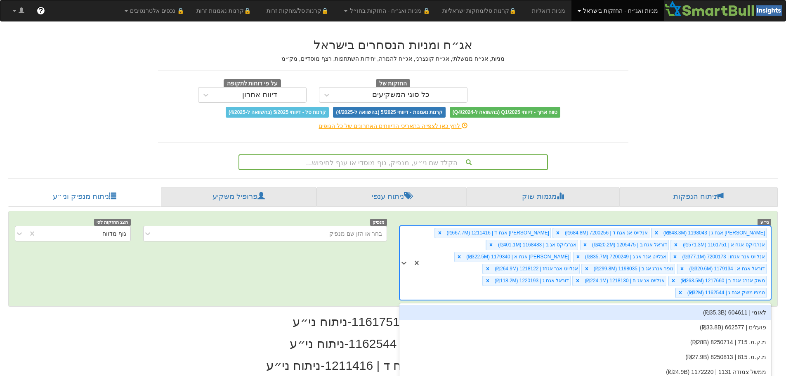
click at [595, 292] on div "option טמפו משק אגח ג | 1162544 (₪32M), selected. option לאומי | 604611 (₪35.3B…" at bounding box center [585, 263] width 372 height 74
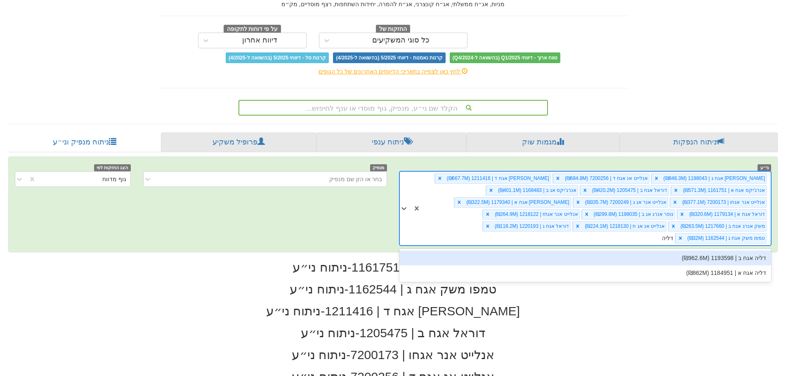
type input "דליה"
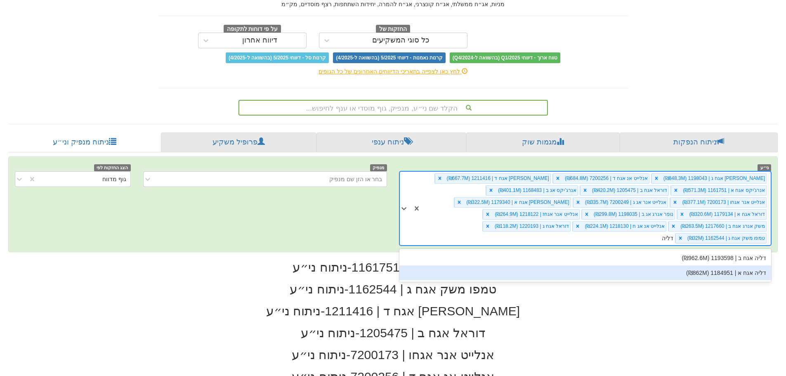
click at [656, 269] on div "דליה אגח א | 1184951 (₪862M)" at bounding box center [585, 272] width 372 height 15
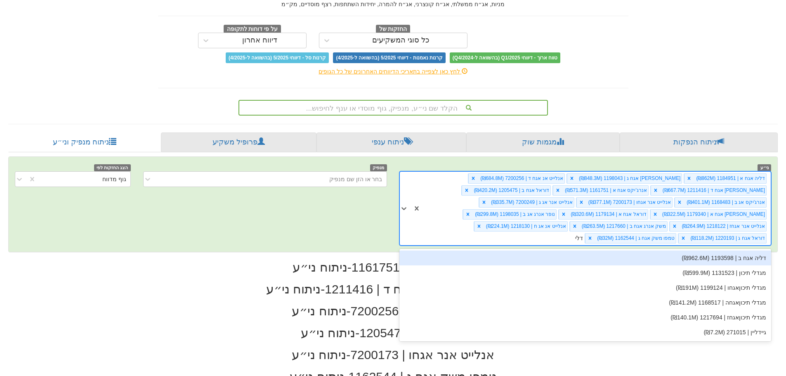
type input "דליה"
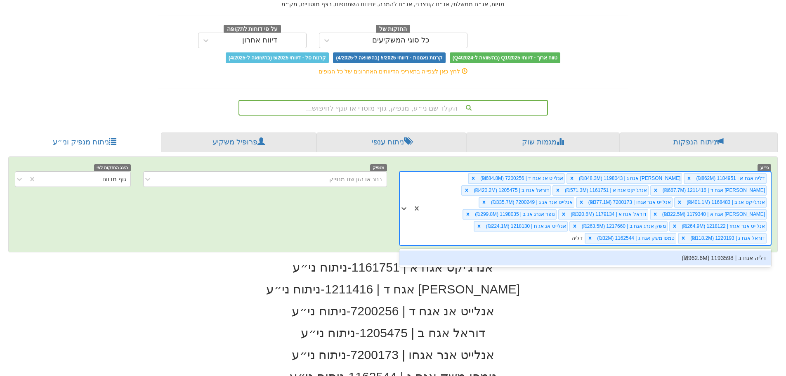
click at [685, 263] on div "דליה אגח ב | 1193598 (₪962.6M)" at bounding box center [585, 257] width 372 height 15
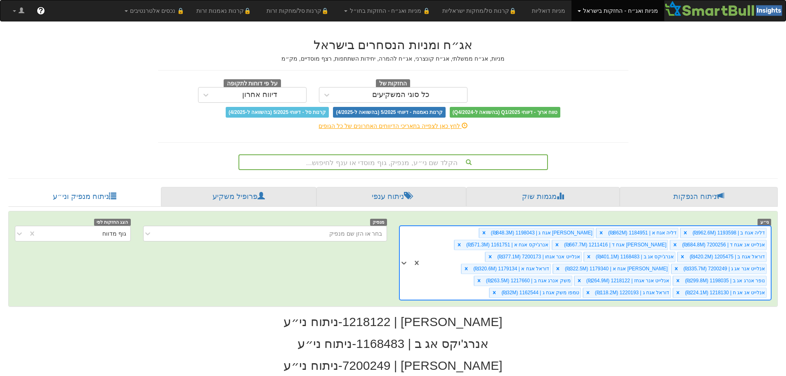
type input "א"
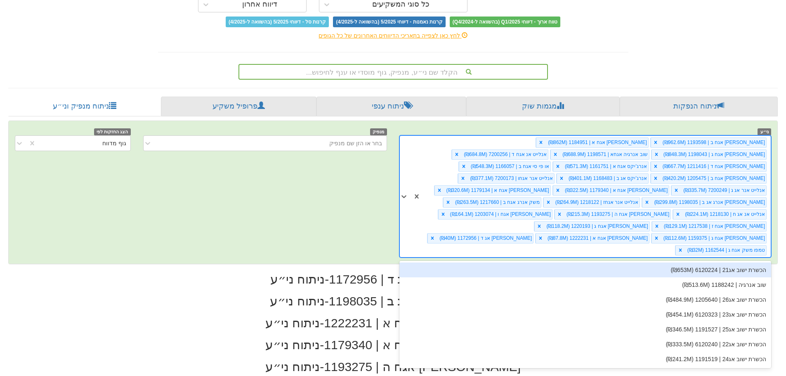
scroll to position [0, 1504]
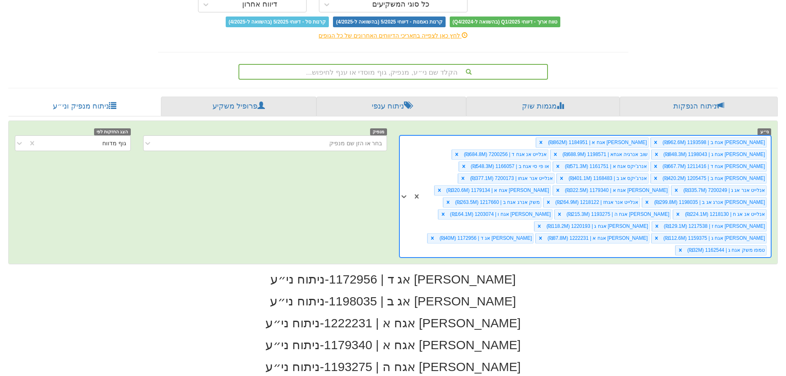
drag, startPoint x: 651, startPoint y: 241, endPoint x: 669, endPoint y: 239, distance: 17.8
click at [669, 239] on div "דליה אגח ב | 1193598 (₪962.6M) דליה אגח א | 1184951 (₪862M) נופר אנרג אגח ג | 1…" at bounding box center [596, 196] width 350 height 121
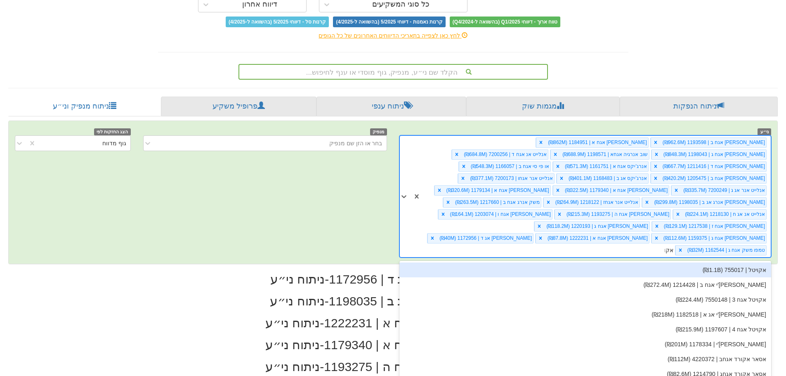
type input "אקונ"
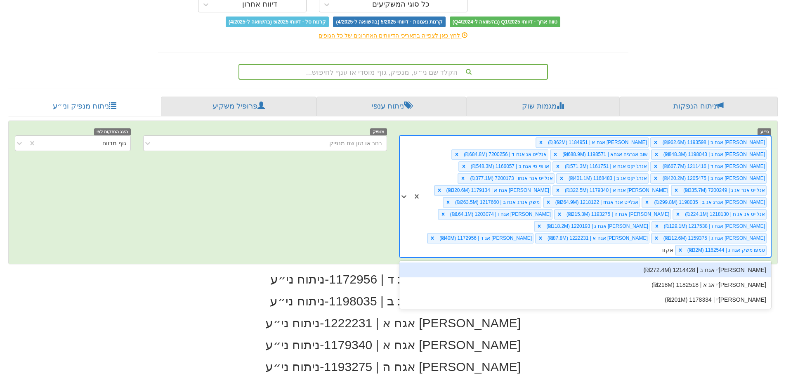
click at [716, 262] on div "אקונרג'י אגח ב | 1214428 (₪272.4M)" at bounding box center [585, 269] width 372 height 15
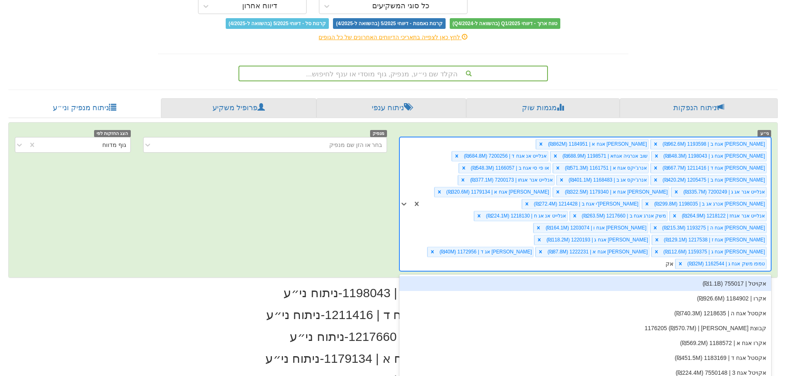
scroll to position [90, 0]
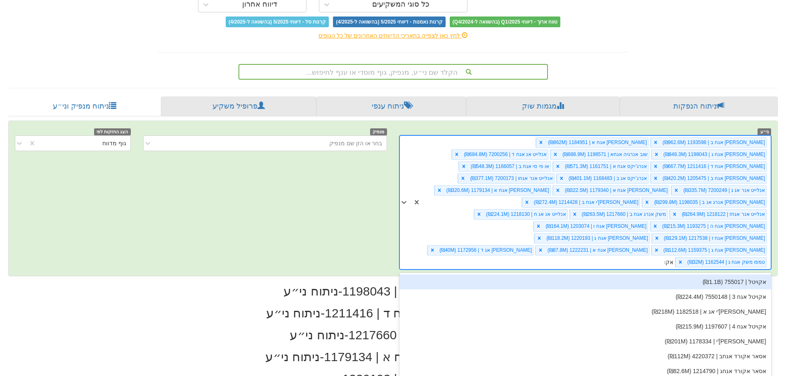
type input "אקונ"
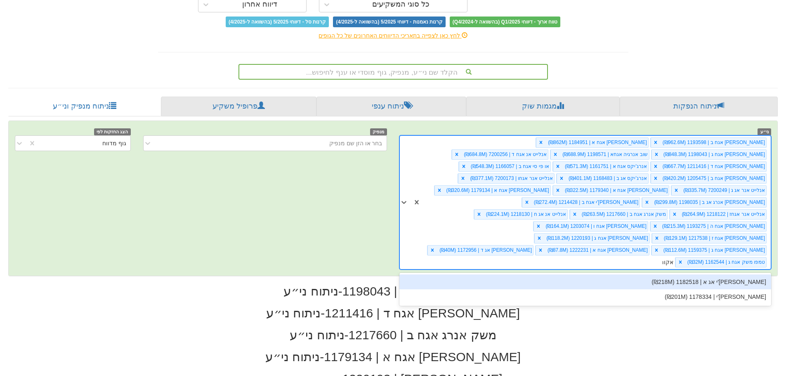
click at [713, 274] on div "אקונרג'י אג א | 1182518 (₪218M)" at bounding box center [585, 281] width 372 height 15
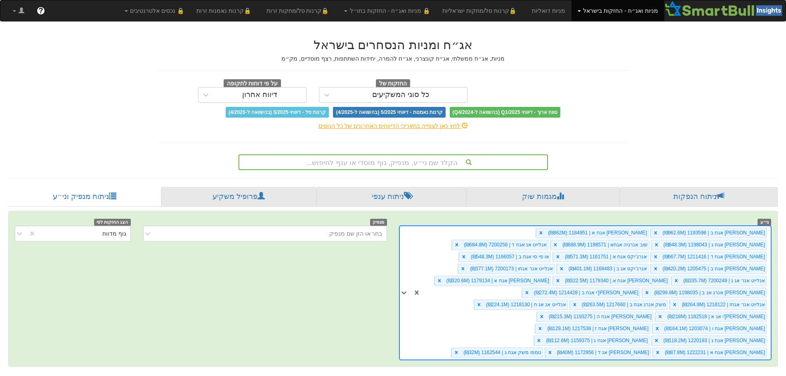
click at [418, 327] on div "option אקונרג'י אג א | 1182518 (₪218M), selected. 0 results available. Select i…" at bounding box center [585, 293] width 372 height 134
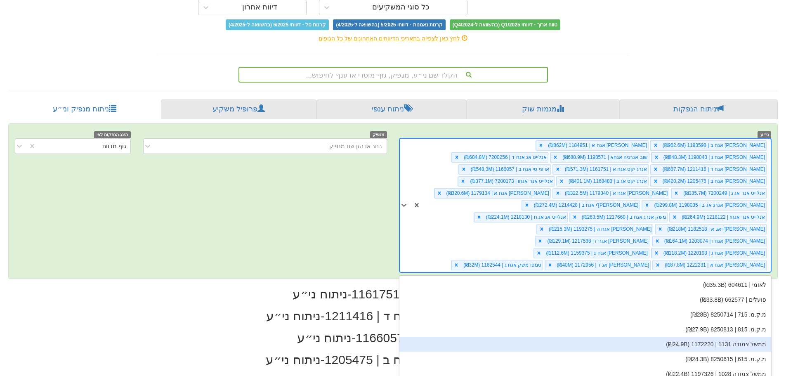
scroll to position [90, 0]
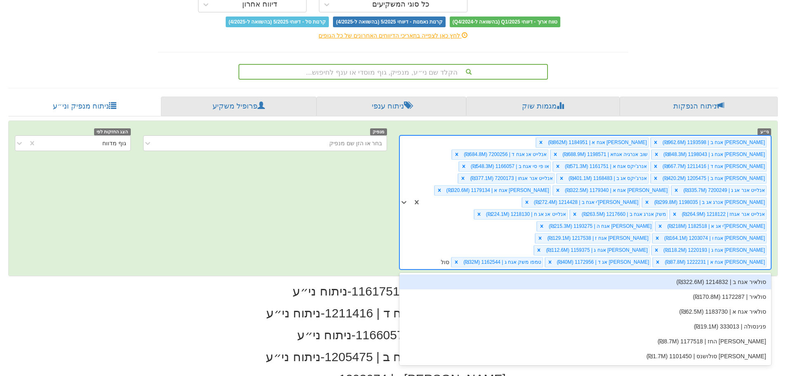
type input "סולא"
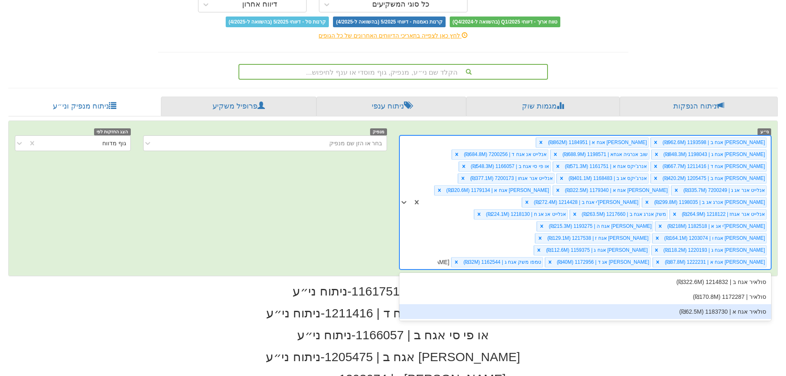
click at [683, 304] on div "סולאיר אגח א | 1183730 (₪62.5M)" at bounding box center [585, 311] width 372 height 15
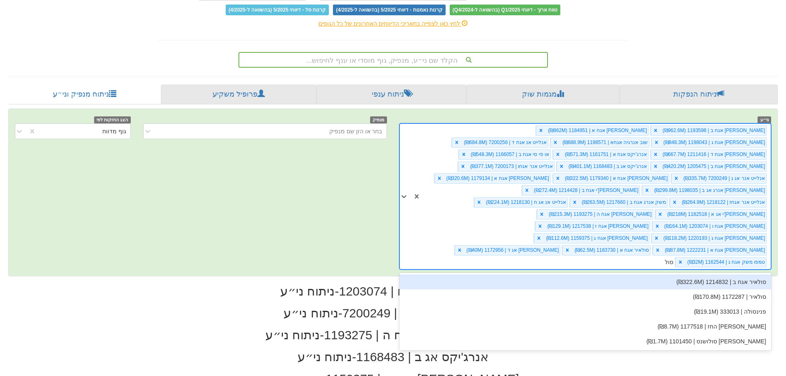
scroll to position [0, 2389]
type input "סולא"
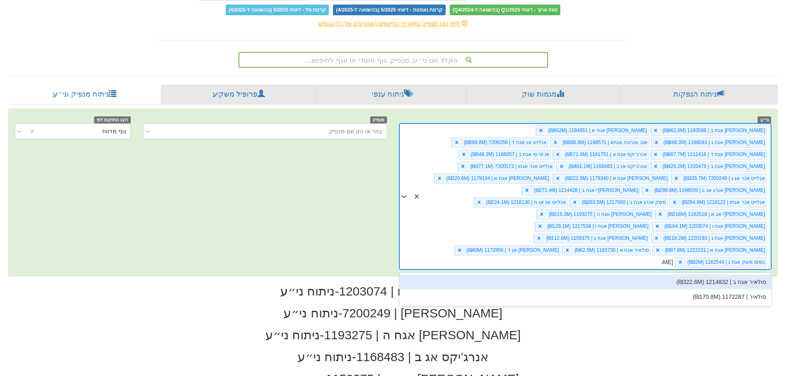
click at [695, 274] on div "סולאיר אגח ב | 1214832 (₪322.6M)" at bounding box center [585, 281] width 372 height 15
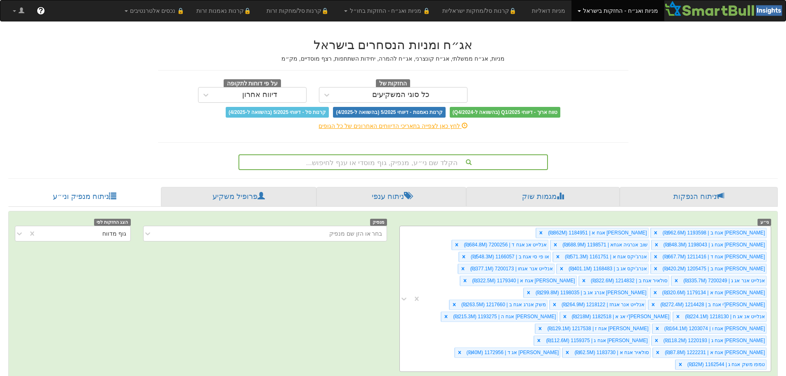
click at [495, 345] on div "דליה אגח ב | 1193598 (₪962.6M) דליה אגח א | 1184951 (₪862M) נופר אנרג אגח ג | 1…" at bounding box center [585, 299] width 372 height 146
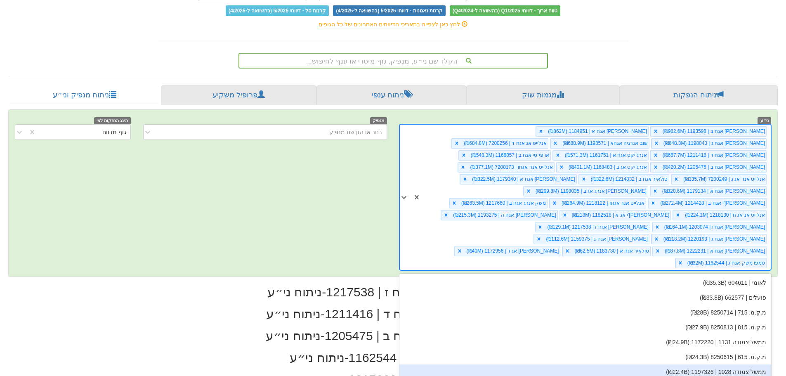
scroll to position [102, 0]
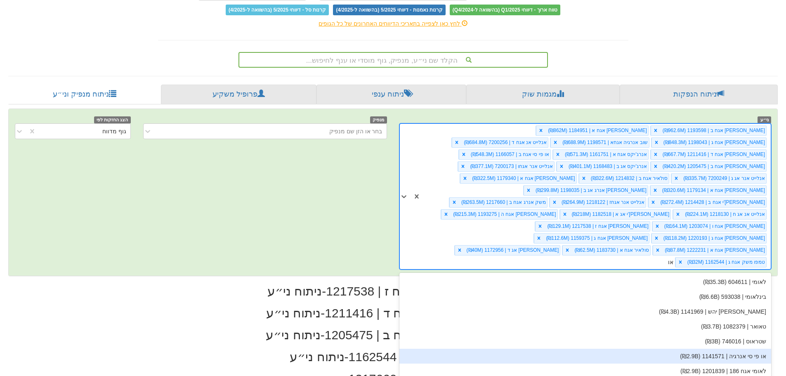
type input "או."
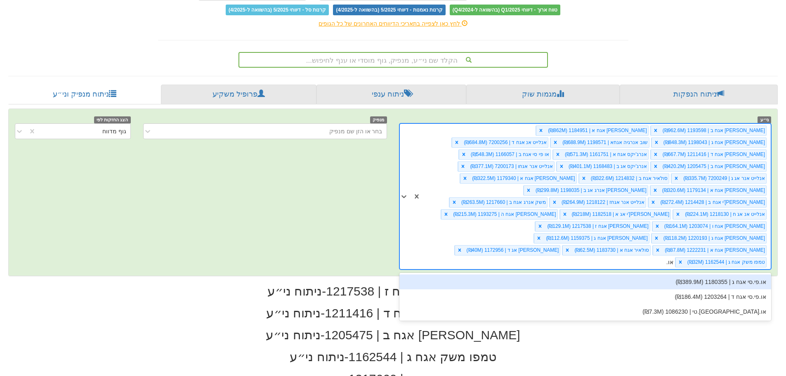
click at [694, 274] on div "או.פי.סי אגח ג | 1180355 (₪389.9M)" at bounding box center [585, 281] width 372 height 15
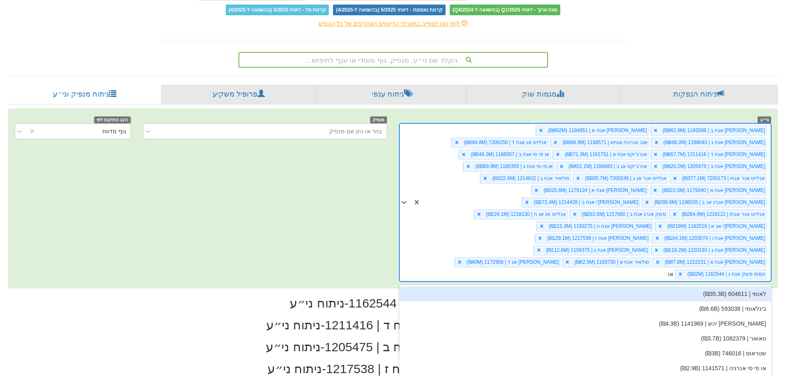
scroll to position [0, 2587]
type input "או."
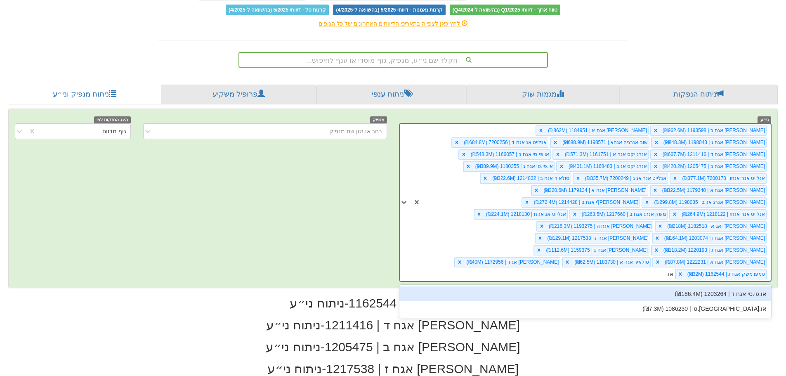
click at [733, 286] on div "או.פי.סי אגח ד | 1203264 (₪186.4M)" at bounding box center [585, 293] width 372 height 15
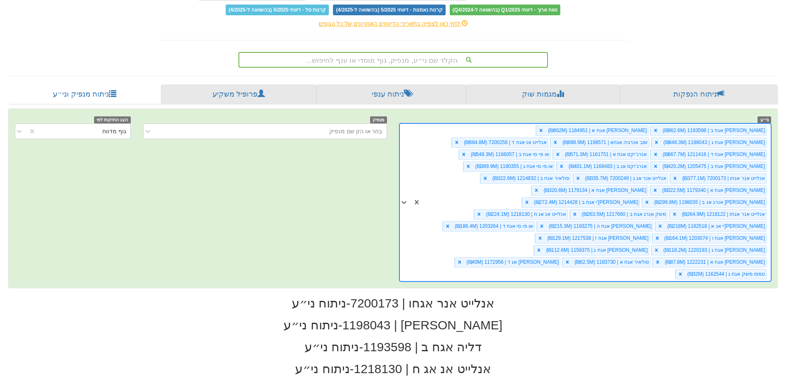
scroll to position [0, 1504]
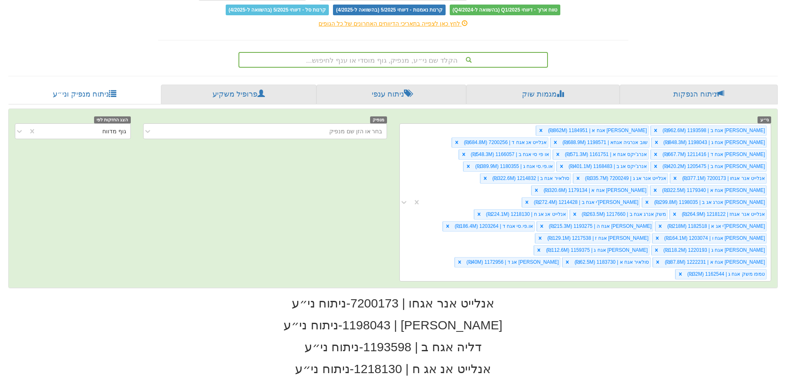
click at [508, 256] on div "ני״ע דליה אגח ב | 1193598 (₪962.6M) דליה אגח א | 1184951 (₪862M) נופר אנרג אגח …" at bounding box center [393, 198] width 769 height 179
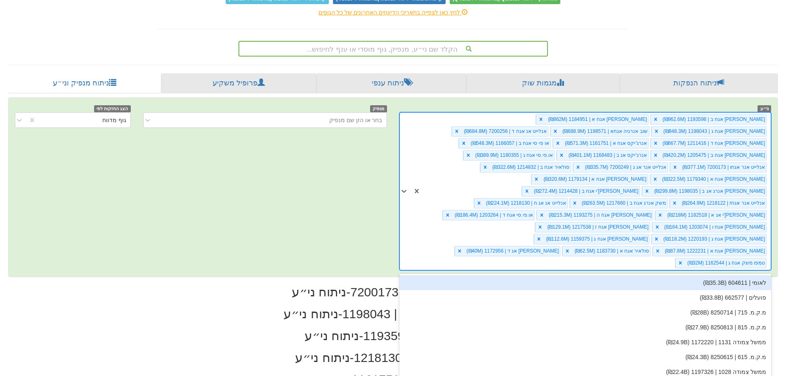
scroll to position [114, 0]
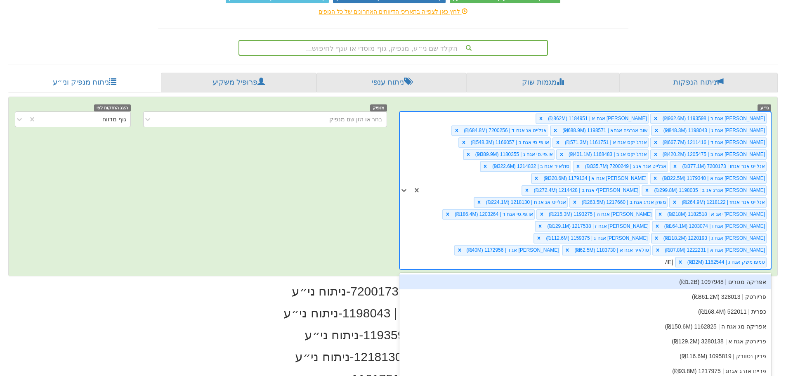
type input "פריי"
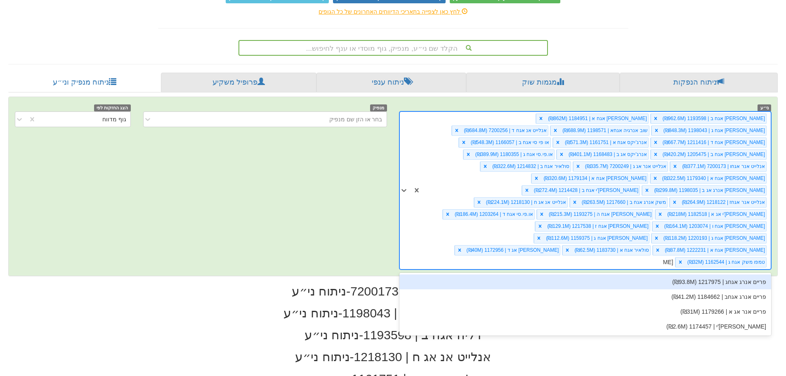
click at [628, 274] on div "פריים אנרג אגחג | 1217975 (₪93.8M)" at bounding box center [585, 281] width 372 height 15
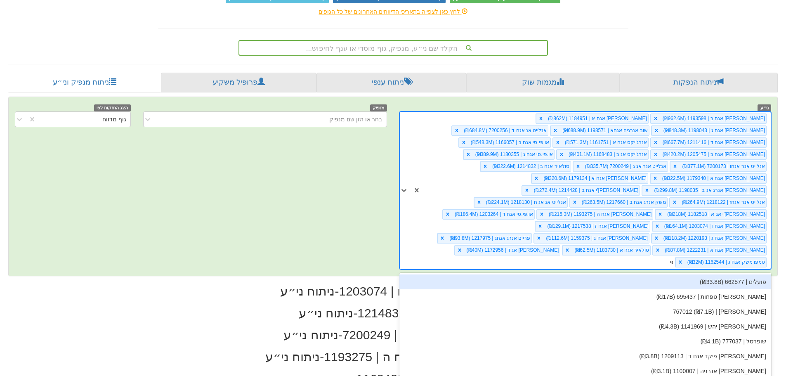
scroll to position [0, 2785]
type input "פריי"
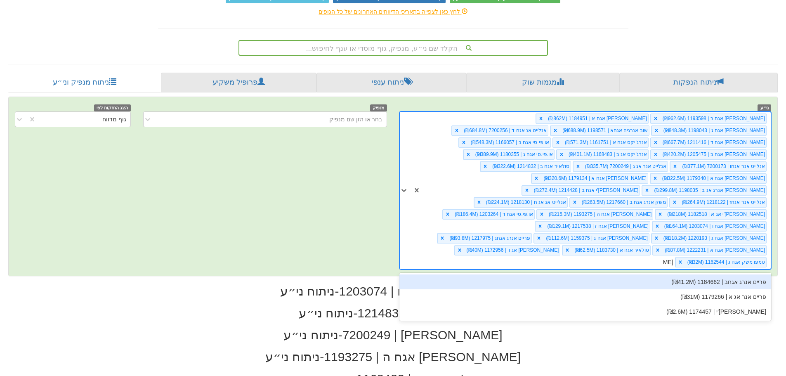
click at [630, 274] on div "פריים אנרג אגחב | 1184662 (₪41.2M)" at bounding box center [585, 281] width 372 height 15
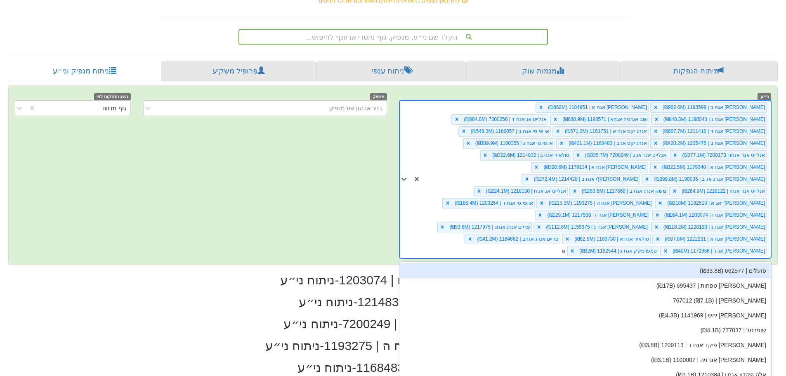
scroll to position [126, 0]
type input "פריי"
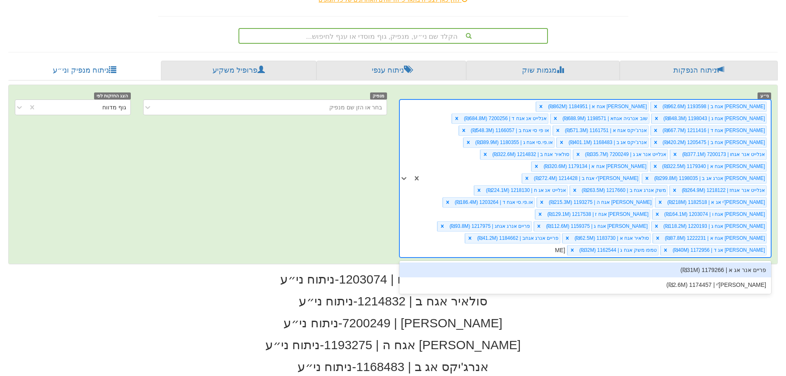
click at [632, 262] on div "פריים אנר אג א | 1179266 (₪31M)" at bounding box center [585, 269] width 372 height 15
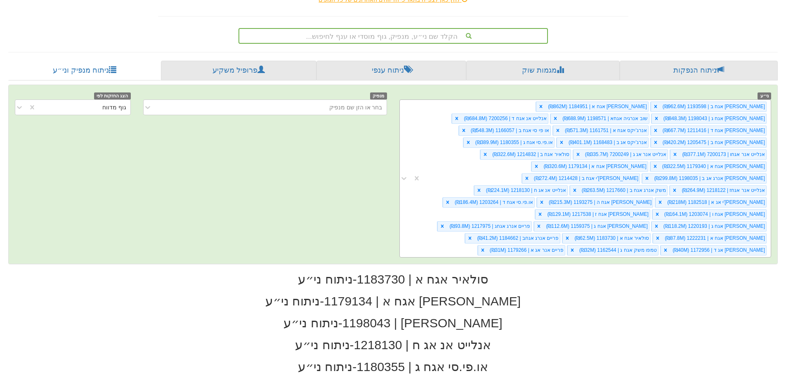
click at [501, 238] on div "דליה אגח ב | 1193598 (₪962.6M) דליה אגח א | 1184951 (₪862M) נופר אנרג אגח ג | 1…" at bounding box center [596, 178] width 350 height 157
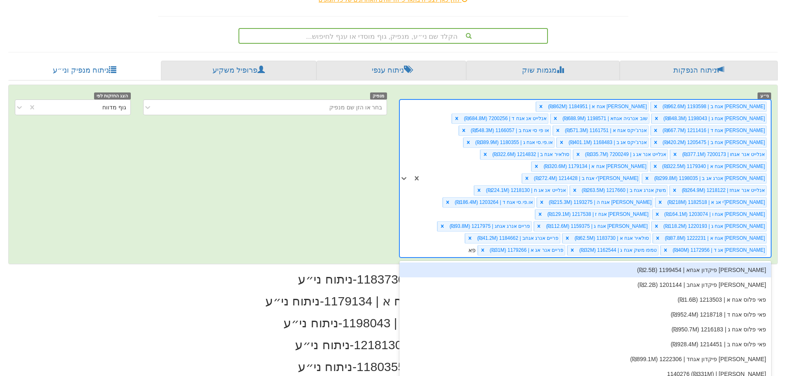
type input "פאוו"
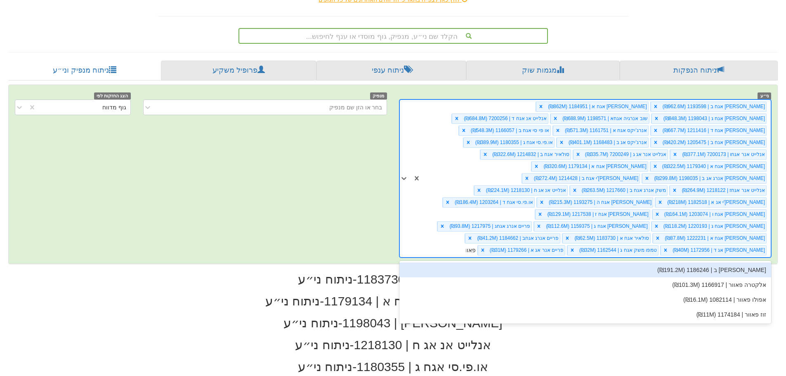
click at [610, 262] on div "פאוורג'ן אגח ב | 1186246 (₪191.2M)" at bounding box center [585, 269] width 372 height 15
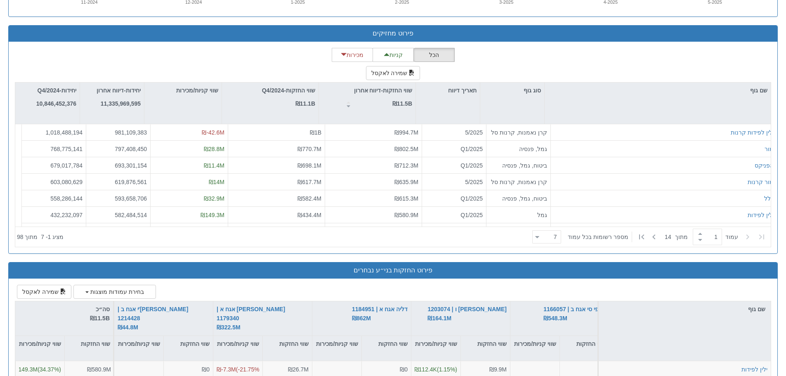
scroll to position [1816, 0]
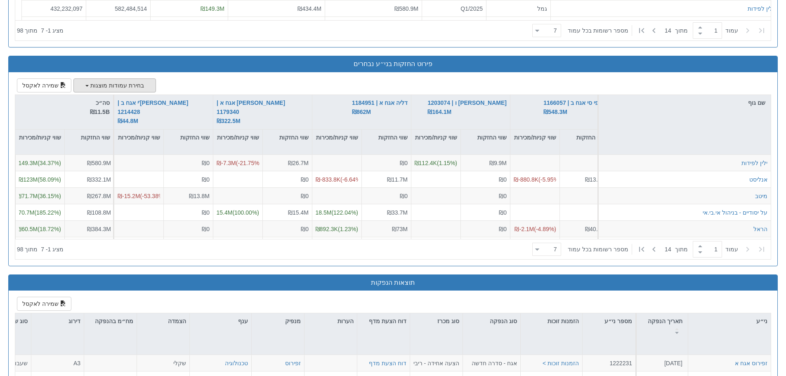
click at [91, 78] on button "בחירת עמודות מוצגות" at bounding box center [114, 85] width 83 height 14
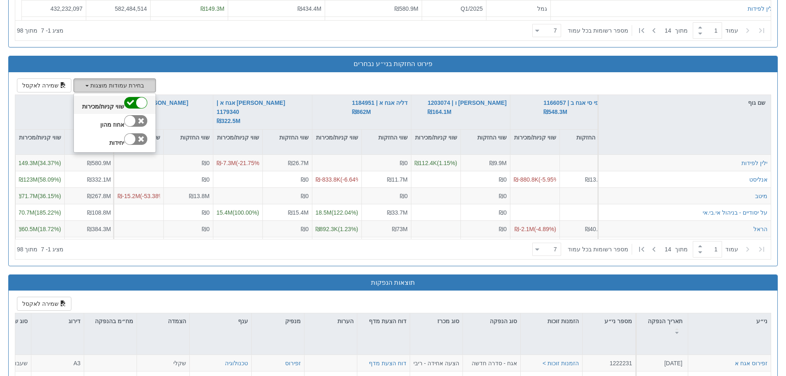
click at [125, 97] on div at bounding box center [135, 103] width 23 height 12
checkbox input "false"
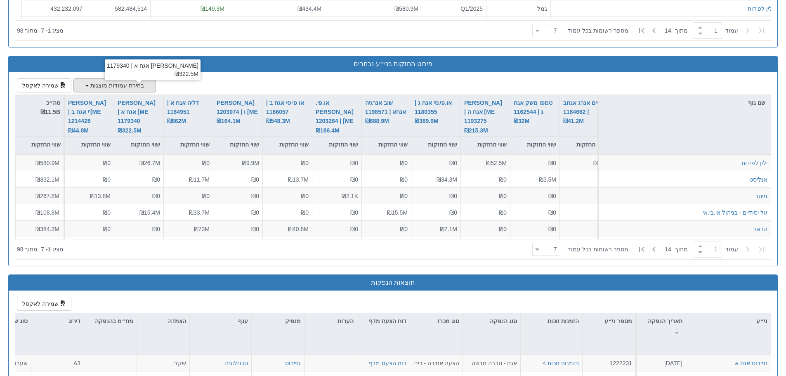
click at [92, 78] on button "בחירת עמודות מוצגות" at bounding box center [114, 85] width 83 height 14
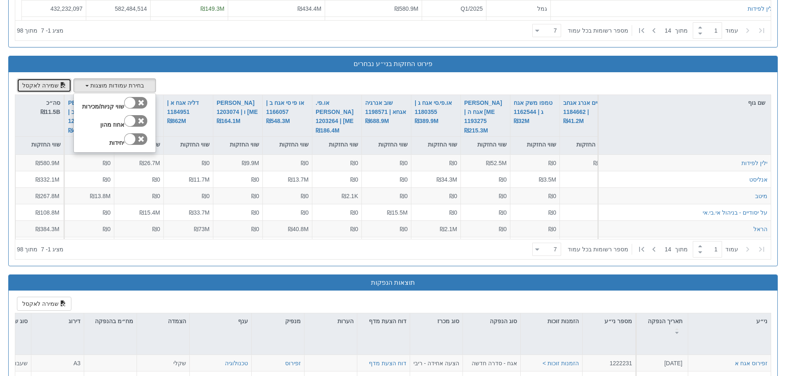
click at [60, 82] on span "button" at bounding box center [63, 85] width 6 height 6
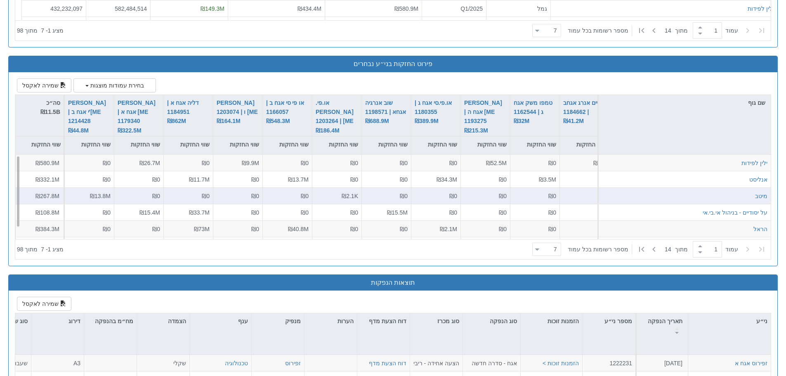
click at [28, 188] on div "₪267.8M" at bounding box center [40, 196] width 50 height 17
